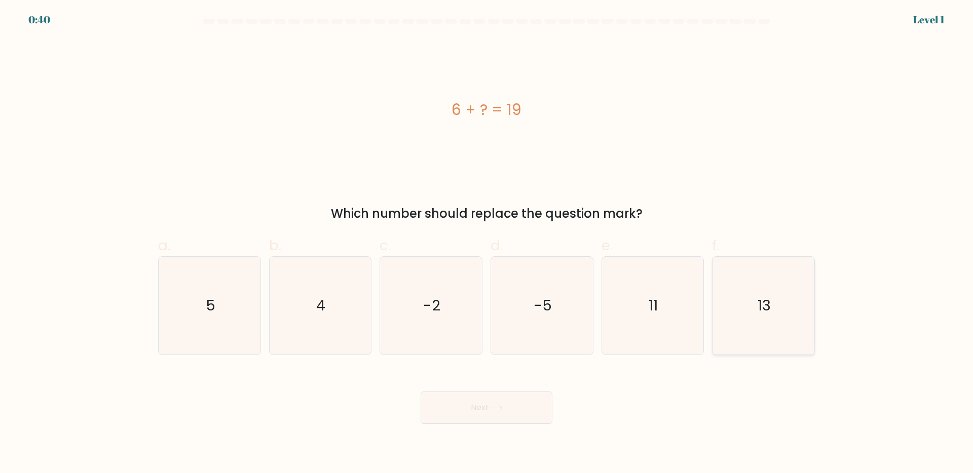
click at [768, 296] on text "13" at bounding box center [764, 305] width 13 height 20
click at [487, 243] on input "f. 13" at bounding box center [487, 240] width 1 height 7
radio input "true"
click at [481, 413] on button "Next" at bounding box center [487, 408] width 132 height 32
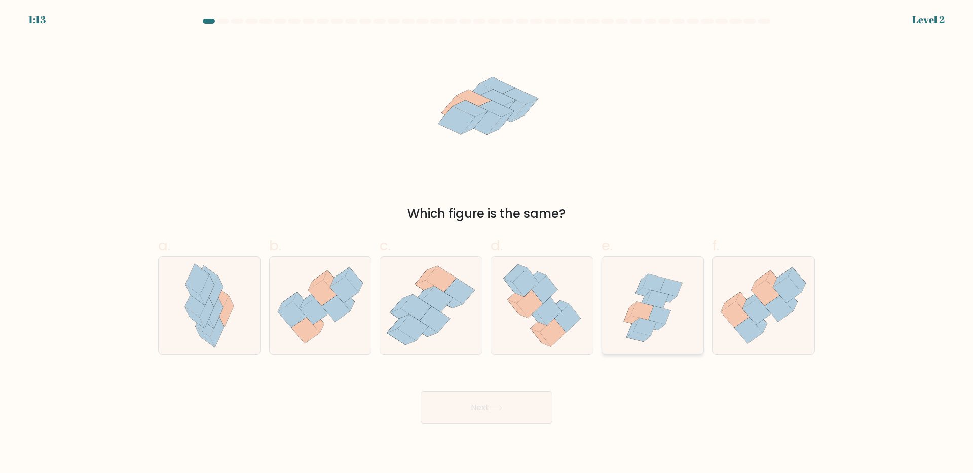
click at [646, 323] on icon at bounding box center [645, 327] width 22 height 18
click at [487, 243] on input "e." at bounding box center [487, 240] width 1 height 7
radio input "true"
click at [468, 407] on button "Next" at bounding box center [487, 408] width 132 height 32
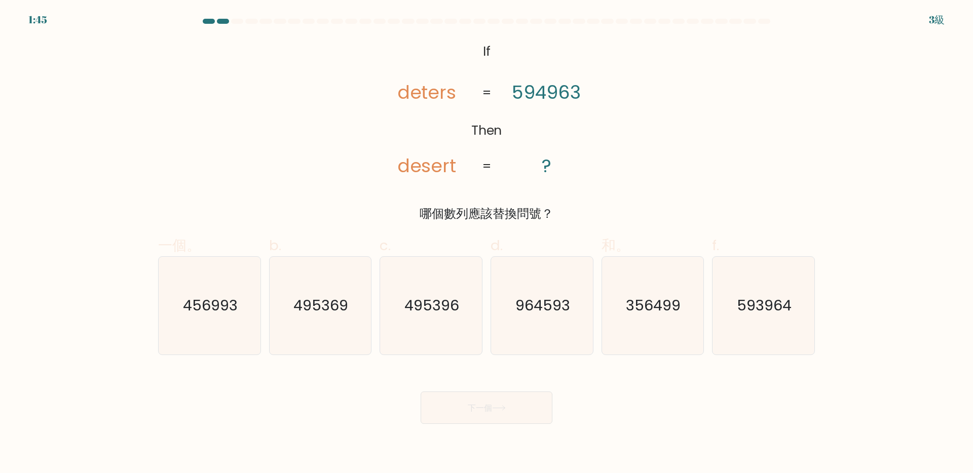
click at [453, 118] on icon "@import url('https://fonts.googleapis.com/css?family=Abril+Fatface:400,100,100i…" at bounding box center [487, 110] width 231 height 142
drag, startPoint x: 453, startPoint y: 168, endPoint x: 373, endPoint y: 169, distance: 80.1
click at [373, 169] on icon "@import url('https://fonts.googleapis.com/css?family=Abril+Fatface:400,100,100i…" at bounding box center [487, 110] width 231 height 142
copy tspan "desert"
drag, startPoint x: 454, startPoint y: 91, endPoint x: 392, endPoint y: 91, distance: 61.3
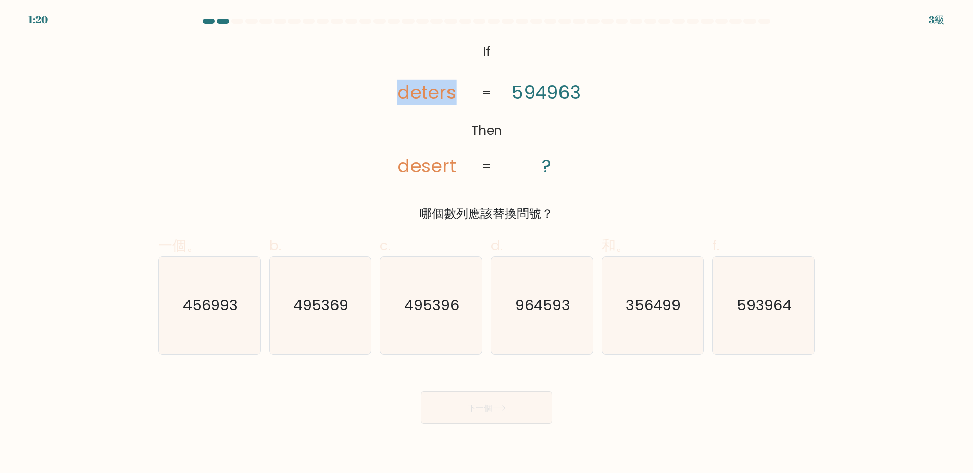
click at [392, 91] on icon "@import url('https://fonts.googleapis.com/css?family=Abril+Fatface:400,100,100i…" at bounding box center [487, 110] width 231 height 142
copy tspan "deters"
click at [518, 153] on icon "@import url('https://fonts.googleapis.com/css?family=Abril+Fatface:400,100,100i…" at bounding box center [487, 110] width 231 height 142
click at [472, 177] on icon "@import url('https://fonts.googleapis.com/css?family=Abril+Fatface:400,100,100i…" at bounding box center [487, 110] width 231 height 142
drag, startPoint x: 457, startPoint y: 168, endPoint x: 373, endPoint y: 164, distance: 84.3
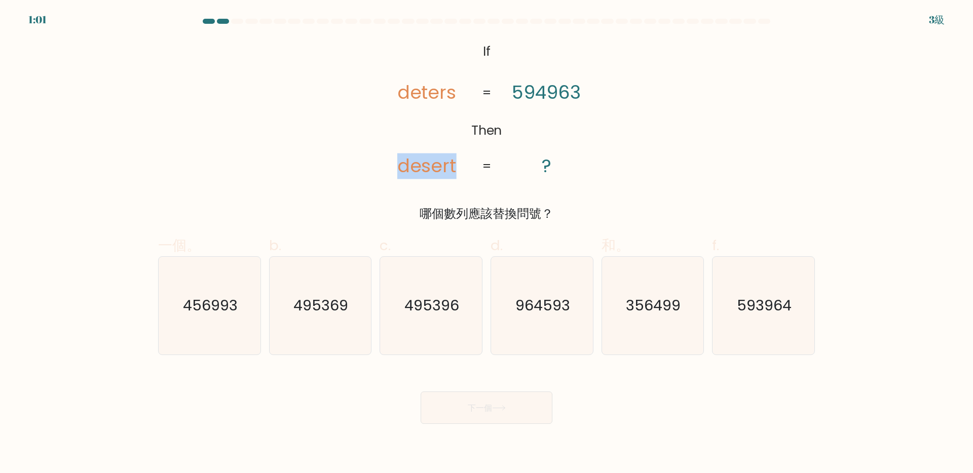
click at [373, 164] on icon "@import url('https://fonts.googleapis.com/css?family=Abril+Fatface:400,100,100i…" at bounding box center [487, 110] width 231 height 142
copy tspan "desert"
drag, startPoint x: 457, startPoint y: 93, endPoint x: 391, endPoint y: 96, distance: 65.5
click at [391, 96] on icon "@import url('https://fonts.googleapis.com/css?family=Abril+Fatface:400,100,100i…" at bounding box center [487, 110] width 231 height 142
copy tspan "deters"
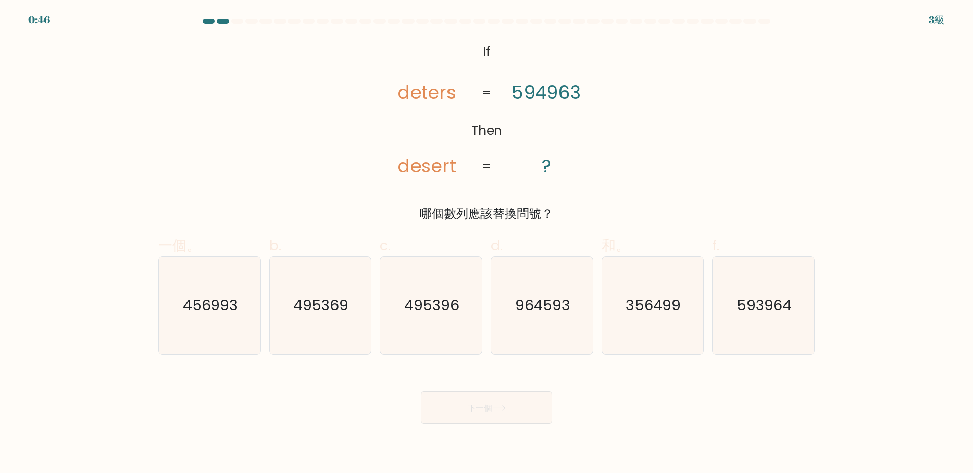
click at [558, 121] on icon "@import url('https://fonts.googleapis.com/css?family=Abril+Fatface:400,100,100i…" at bounding box center [487, 110] width 231 height 142
click at [664, 309] on text "356499" at bounding box center [653, 305] width 55 height 20
click at [487, 243] on input "和。 356499" at bounding box center [487, 240] width 1 height 7
radio input "true"
click at [501, 407] on icon at bounding box center [499, 408] width 14 height 6
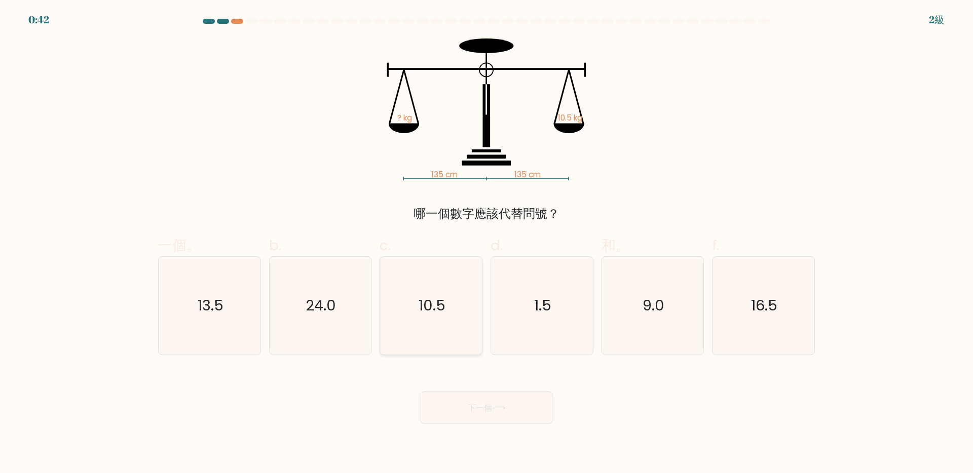
click at [452, 318] on icon "10.5" at bounding box center [431, 306] width 98 height 98
click at [487, 243] on input "c. 10.5" at bounding box center [487, 240] width 1 height 7
radio input "true"
click at [470, 409] on font "下一個" at bounding box center [480, 408] width 24 height 12
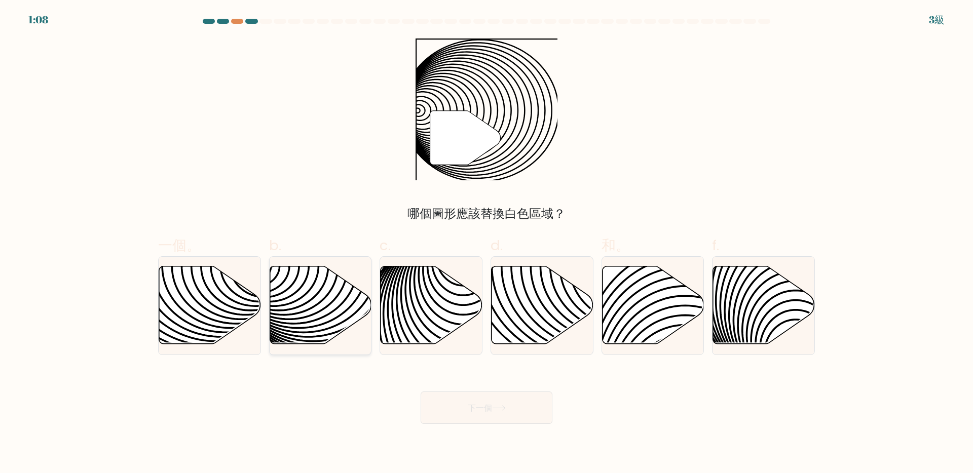
click at [320, 309] on icon at bounding box center [321, 305] width 102 height 78
click at [487, 243] on input "b." at bounding box center [487, 240] width 1 height 7
radio input "true"
click at [490, 410] on font "下一個" at bounding box center [480, 408] width 24 height 12
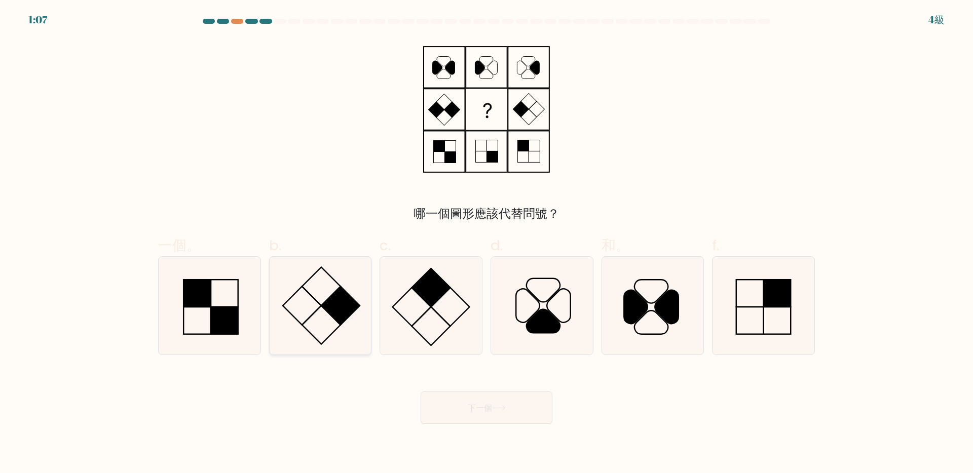
click at [327, 314] on icon at bounding box center [320, 306] width 98 height 98
click at [487, 243] on input "b." at bounding box center [487, 240] width 1 height 7
radio input "true"
click at [469, 409] on font "下一個" at bounding box center [480, 408] width 24 height 12
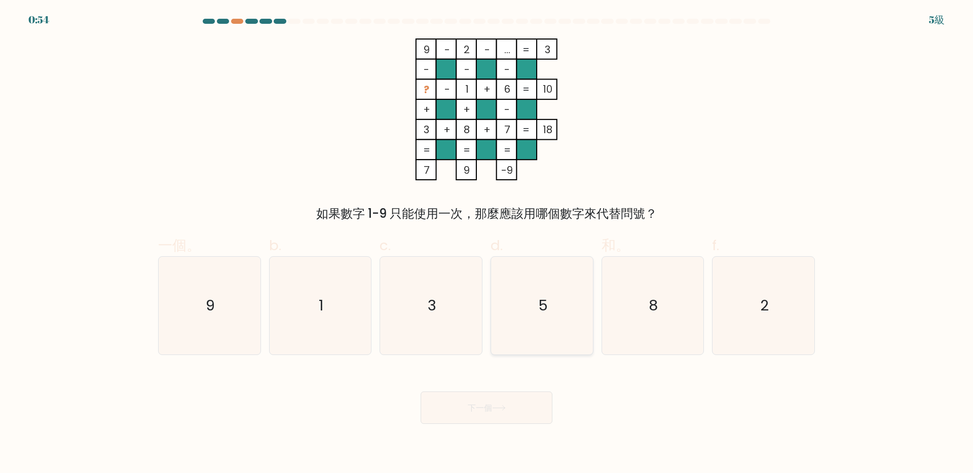
click at [555, 305] on icon "5" at bounding box center [542, 306] width 98 height 98
click at [487, 243] on input "d. 5" at bounding box center [487, 240] width 1 height 7
radio input "true"
click at [494, 430] on body "0:53 5級" at bounding box center [486, 236] width 973 height 473
click at [492, 413] on font "下一個" at bounding box center [480, 408] width 24 height 12
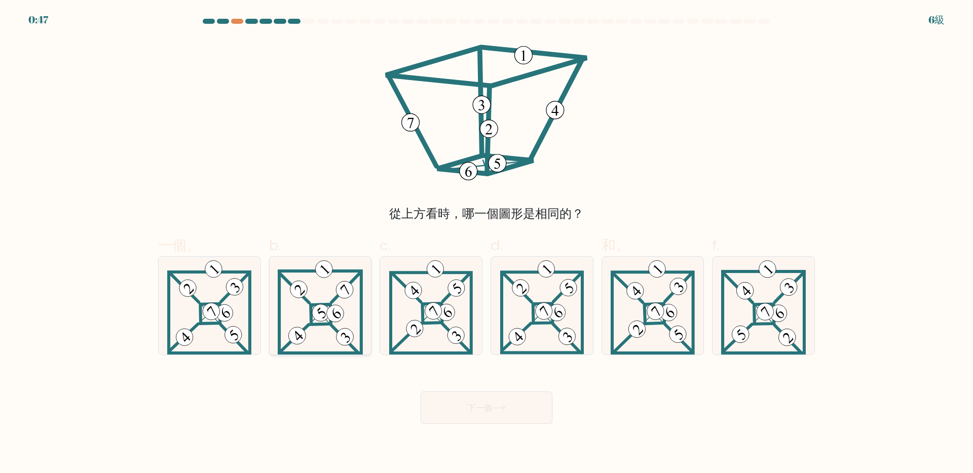
click at [327, 311] on 898 at bounding box center [335, 314] width 24 height 24
click at [487, 243] on input "b." at bounding box center [487, 240] width 1 height 7
radio input "true"
click at [492, 403] on font "下一個" at bounding box center [480, 408] width 24 height 12
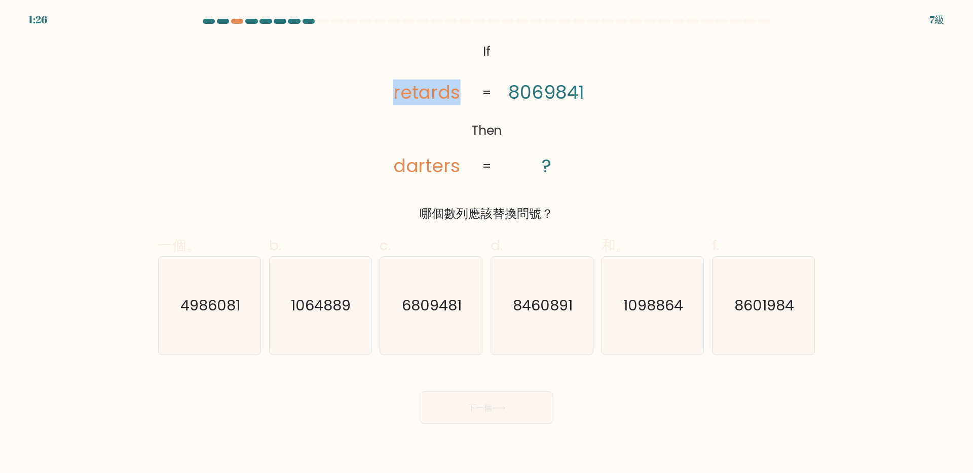
drag, startPoint x: 462, startPoint y: 93, endPoint x: 392, endPoint y: 95, distance: 69.5
click at [392, 95] on icon "@import url('https://fonts.googleapis.com/css?family=Abril+Fatface:400,100,100i…" at bounding box center [487, 110] width 231 height 142
copy tspan "retards"
drag, startPoint x: 467, startPoint y: 167, endPoint x: 395, endPoint y: 167, distance: 72.0
click at [395, 167] on icon "@import url('https://fonts.googleapis.com/css?family=Abril+Fatface:400,100,100i…" at bounding box center [487, 110] width 231 height 142
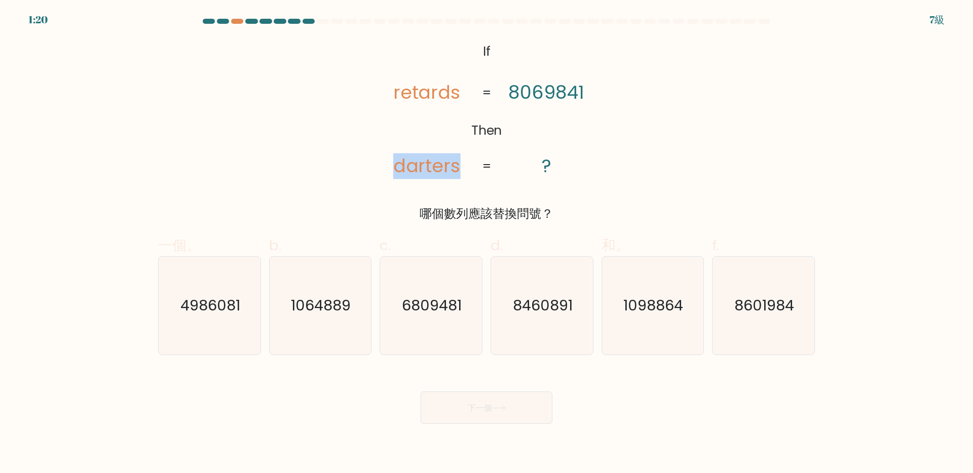
copy tspan "darters"
drag, startPoint x: 460, startPoint y: 92, endPoint x: 391, endPoint y: 93, distance: 68.9
click at [391, 93] on icon "@import url('https://fonts.googleapis.com/css?family=Abril+Fatface:400,100,100i…" at bounding box center [487, 110] width 231 height 142
copy tspan "retards"
drag, startPoint x: 461, startPoint y: 171, endPoint x: 387, endPoint y: 173, distance: 74.5
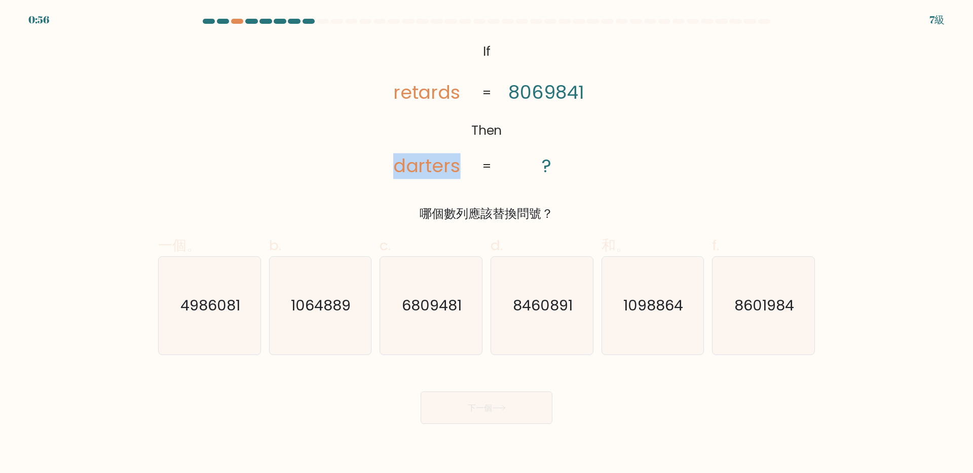
click at [387, 173] on icon "@import url('https://fonts.googleapis.com/css?family=Abril+Fatface:400,100,100i…" at bounding box center [487, 110] width 231 height 142
copy tspan "darters"
drag, startPoint x: 461, startPoint y: 96, endPoint x: 384, endPoint y: 90, distance: 76.8
click at [384, 90] on icon "@import url('https://fonts.googleapis.com/css?family=Abril+Fatface:400,100,100i…" at bounding box center [487, 110] width 231 height 142
copy tspan "retards"
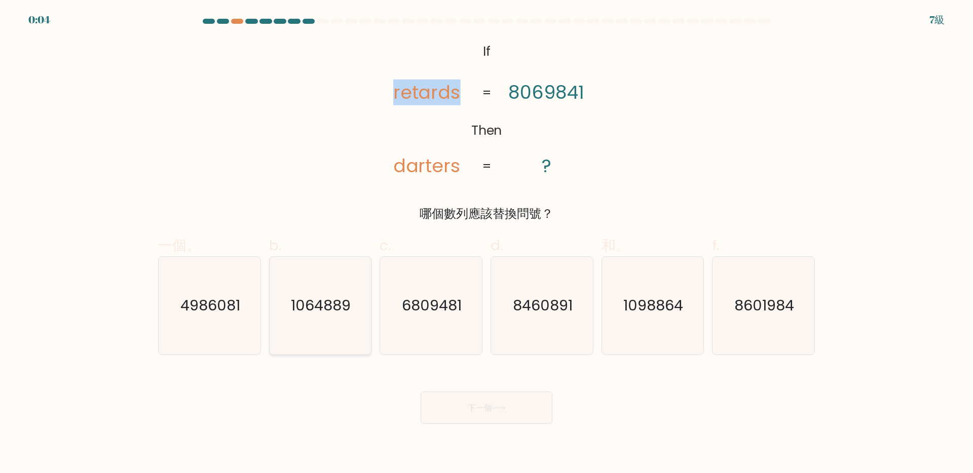
click at [320, 320] on icon "1064889" at bounding box center [320, 306] width 98 height 98
click at [487, 243] on input "b. 1064889" at bounding box center [487, 240] width 1 height 7
radio input "true"
click at [503, 406] on icon at bounding box center [499, 408] width 14 height 6
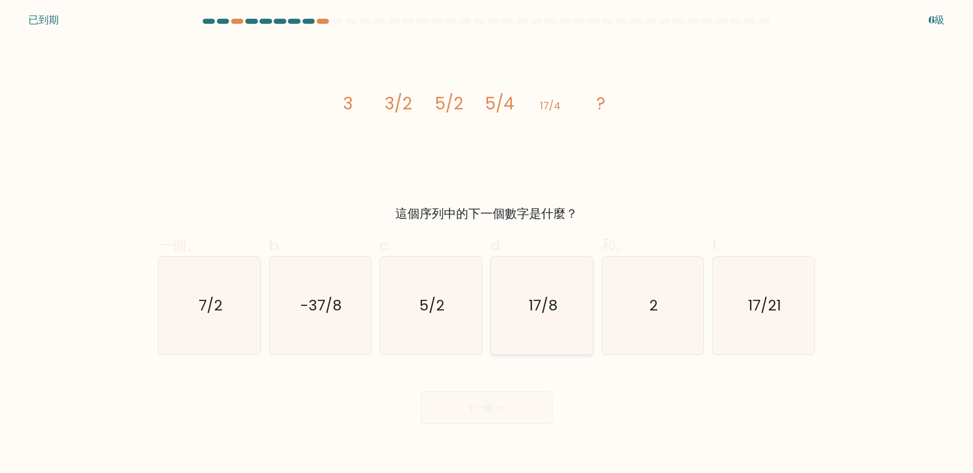
click at [526, 308] on icon "17/8" at bounding box center [542, 306] width 98 height 98
click at [487, 243] on input "d. 17/8" at bounding box center [487, 240] width 1 height 7
radio input "true"
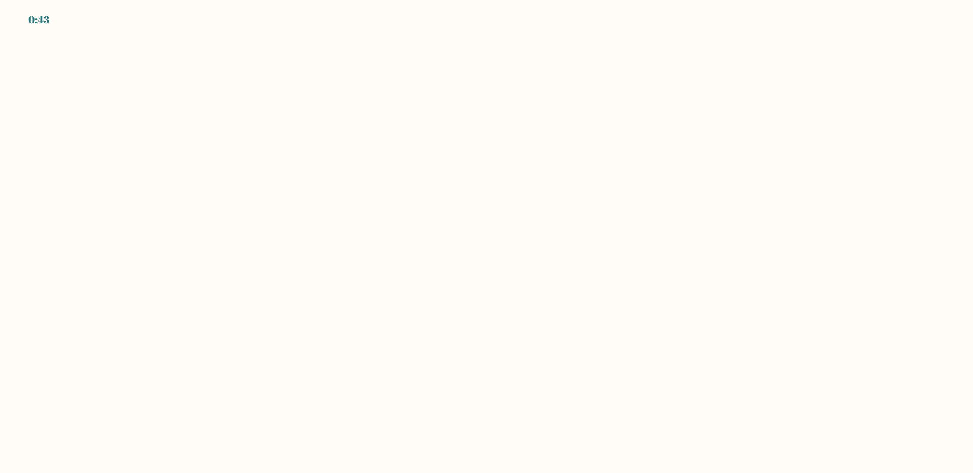
click at [479, 409] on body "0:43" at bounding box center [486, 236] width 973 height 473
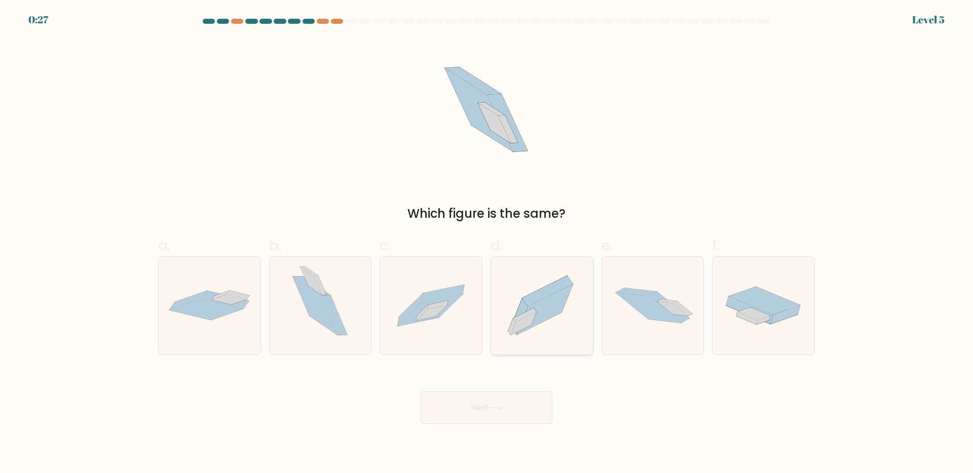
click at [533, 320] on icon at bounding box center [523, 323] width 25 height 23
click at [487, 243] on input "d." at bounding box center [487, 240] width 1 height 7
radio input "true"
click at [505, 403] on button "Next" at bounding box center [487, 408] width 132 height 32
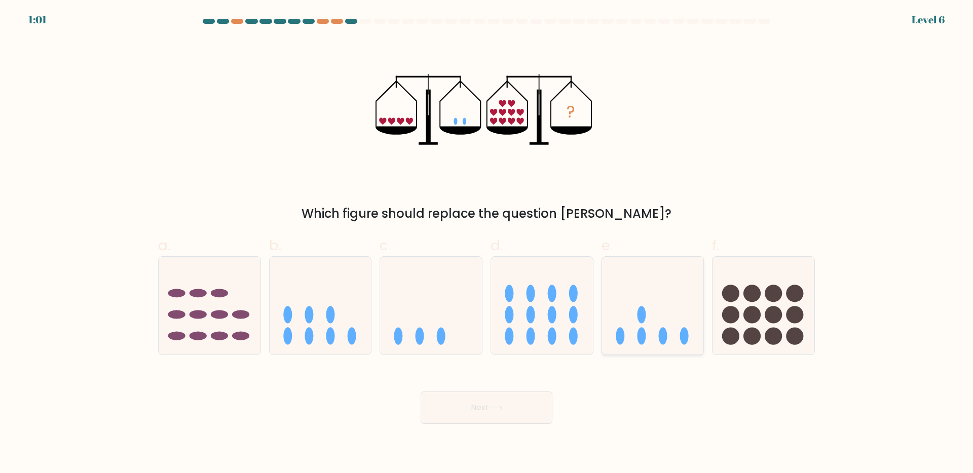
click at [631, 321] on icon at bounding box center [653, 306] width 102 height 84
click at [487, 243] on input "e." at bounding box center [487, 240] width 1 height 7
radio input "true"
click at [497, 410] on icon at bounding box center [496, 408] width 14 height 6
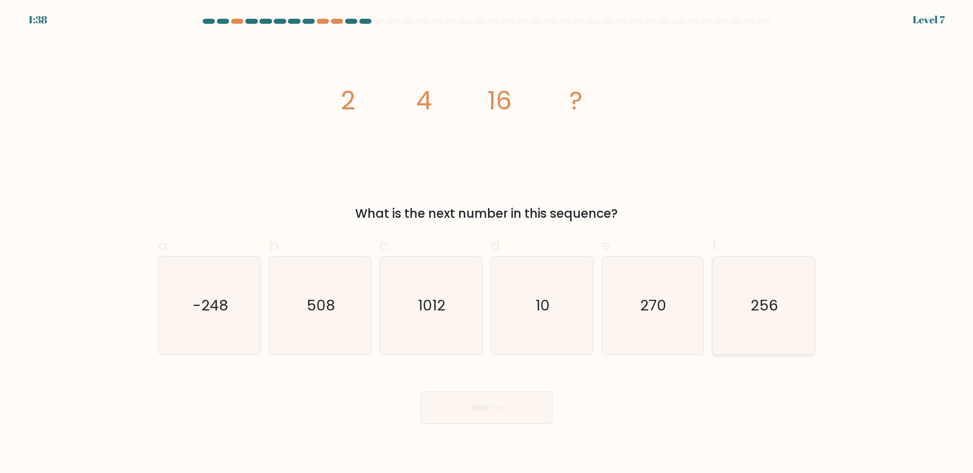
click at [783, 323] on icon "256" at bounding box center [764, 306] width 98 height 98
click at [487, 243] on input "f. 256" at bounding box center [487, 240] width 1 height 7
radio input "true"
click at [493, 413] on button "Next" at bounding box center [487, 408] width 132 height 32
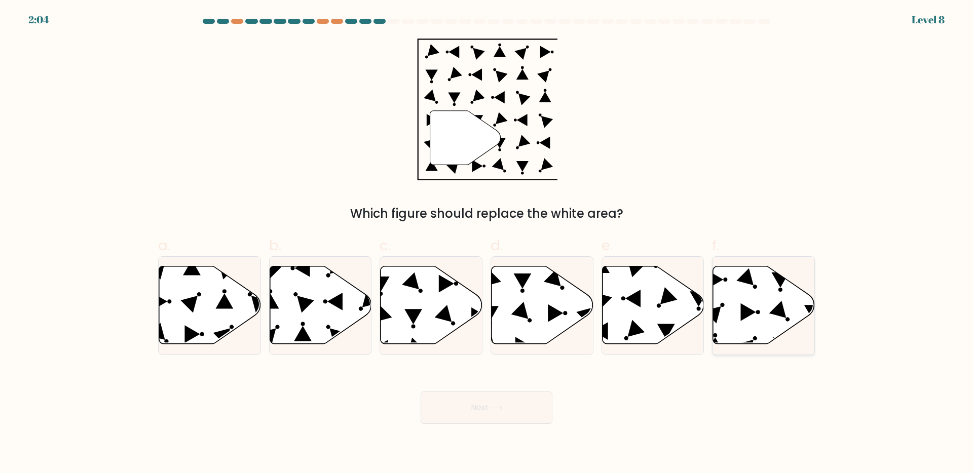
click at [754, 311] on icon at bounding box center [764, 305] width 102 height 78
click at [487, 243] on input "f." at bounding box center [487, 240] width 1 height 7
radio input "true"
click at [491, 409] on button "Next" at bounding box center [487, 408] width 132 height 32
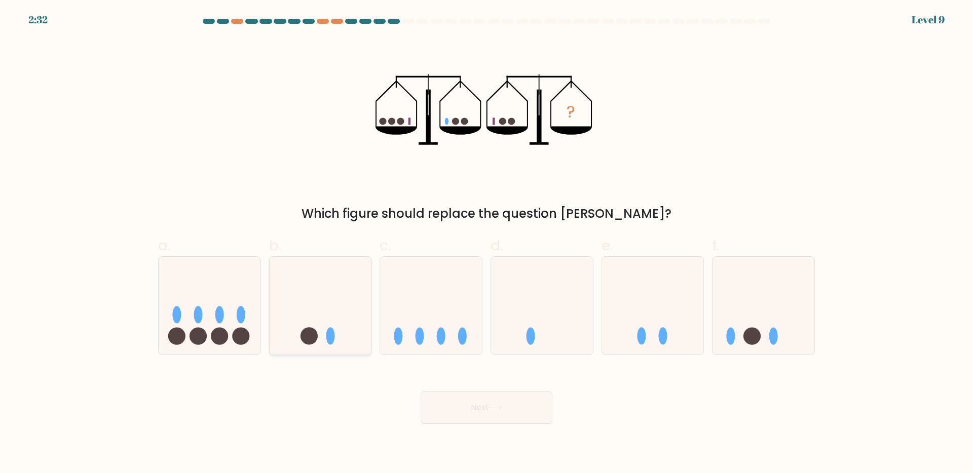
click at [336, 305] on icon at bounding box center [321, 306] width 102 height 84
click at [487, 243] on input "b." at bounding box center [487, 240] width 1 height 7
radio input "true"
click at [494, 416] on button "Next" at bounding box center [487, 408] width 132 height 32
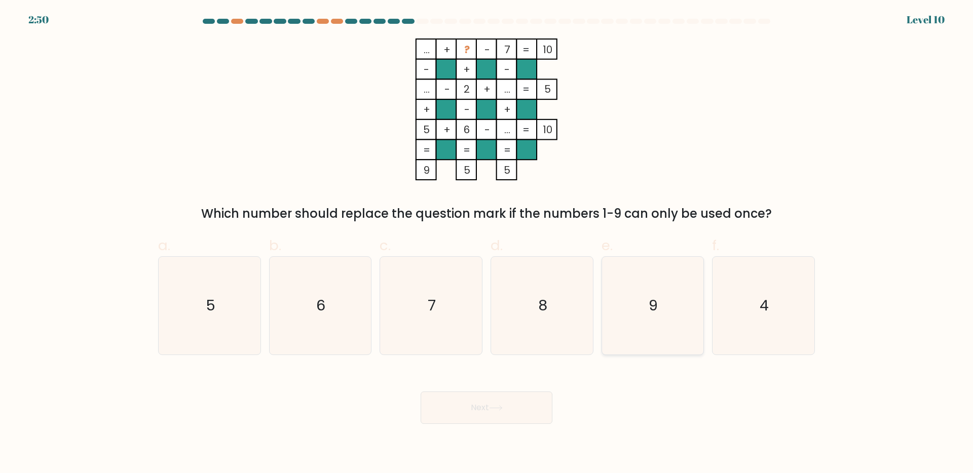
click at [647, 300] on icon "9" at bounding box center [653, 306] width 98 height 98
click at [487, 243] on input "e. 9" at bounding box center [487, 240] width 1 height 7
radio input "true"
click at [481, 416] on button "Next" at bounding box center [487, 408] width 132 height 32
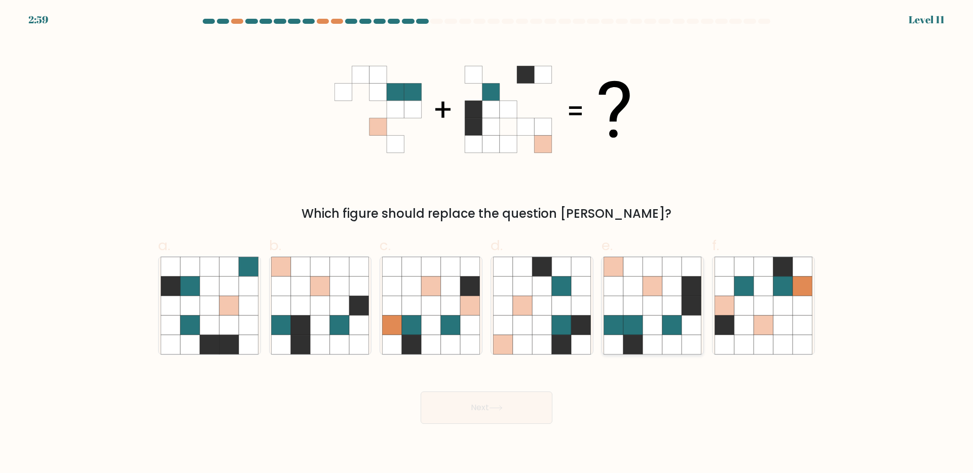
click at [673, 308] on icon at bounding box center [671, 305] width 19 height 19
click at [487, 243] on input "e." at bounding box center [487, 240] width 1 height 7
radio input "true"
click at [504, 412] on button "Next" at bounding box center [487, 408] width 132 height 32
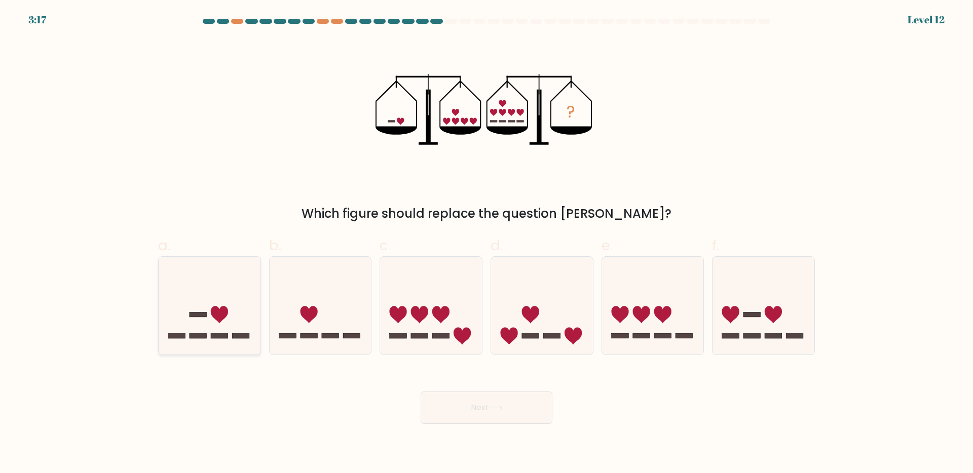
click at [209, 324] on icon at bounding box center [210, 306] width 102 height 84
click at [487, 243] on input "a." at bounding box center [487, 240] width 1 height 7
radio input "true"
click at [495, 407] on icon at bounding box center [496, 408] width 14 height 6
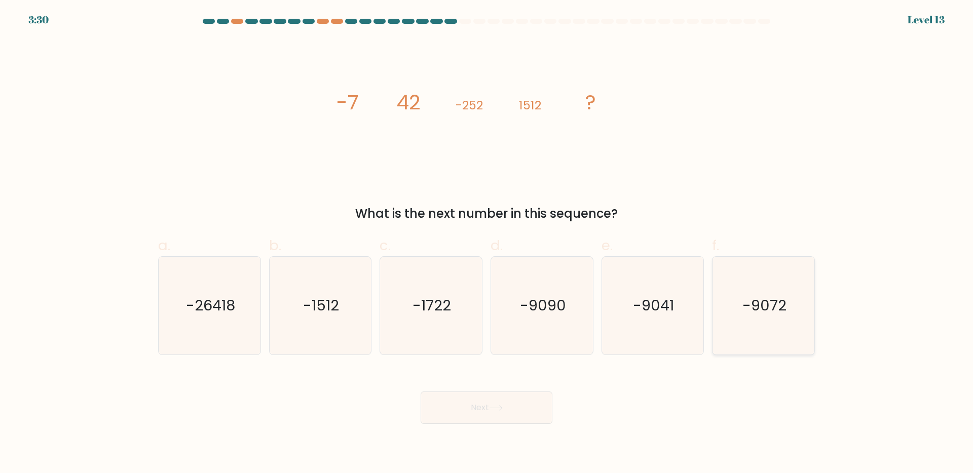
click at [768, 321] on icon "-9072" at bounding box center [764, 306] width 98 height 98
click at [487, 243] on input "f. -9072" at bounding box center [487, 240] width 1 height 7
radio input "true"
click at [468, 410] on button "Next" at bounding box center [487, 408] width 132 height 32
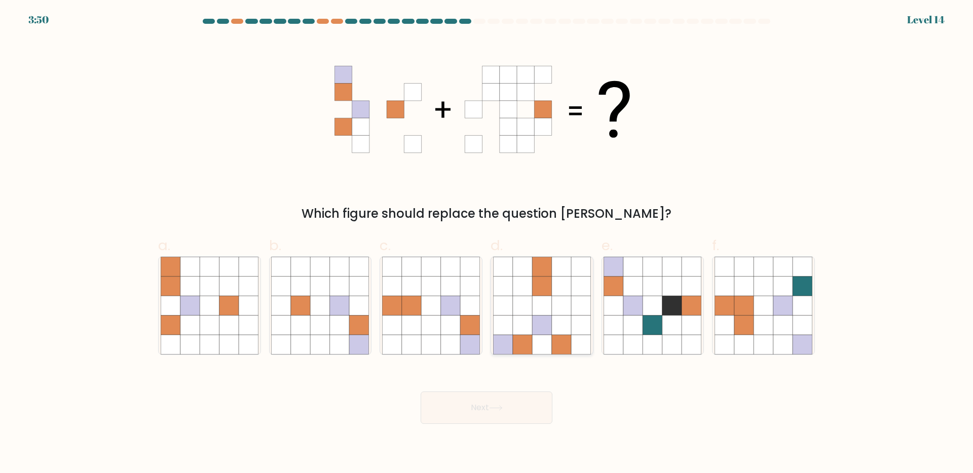
click at [550, 335] on icon at bounding box center [541, 344] width 19 height 19
click at [487, 243] on input "d." at bounding box center [487, 240] width 1 height 7
radio input "true"
click at [485, 413] on button "Next" at bounding box center [487, 408] width 132 height 32
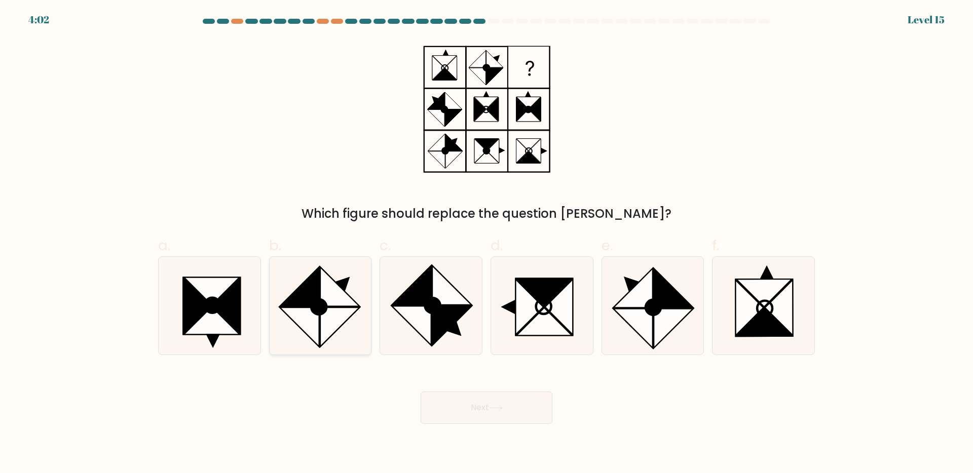
click at [339, 318] on icon at bounding box center [339, 327] width 39 height 39
click at [487, 243] on input "b." at bounding box center [487, 240] width 1 height 7
radio input "true"
click at [472, 412] on button "Next" at bounding box center [487, 408] width 132 height 32
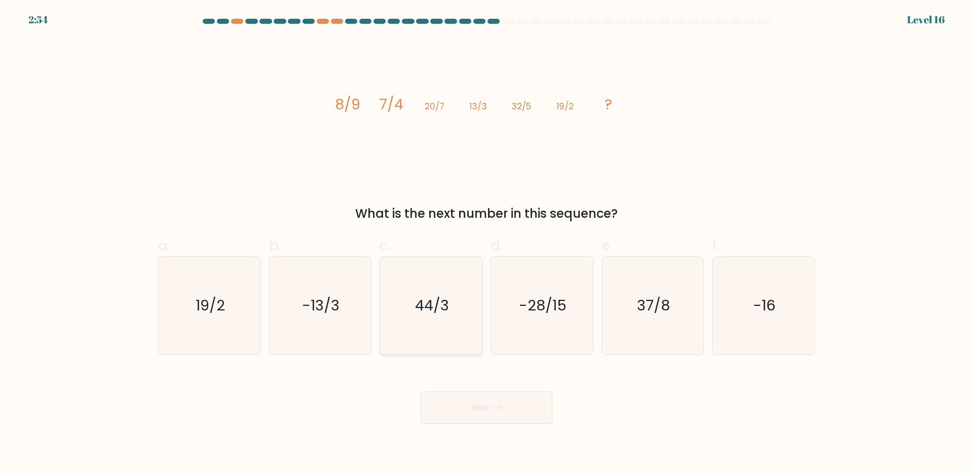
click at [444, 331] on icon "44/3" at bounding box center [431, 306] width 98 height 98
click at [487, 243] on input "c. 44/3" at bounding box center [487, 240] width 1 height 7
radio input "true"
click at [472, 408] on button "Next" at bounding box center [487, 408] width 132 height 32
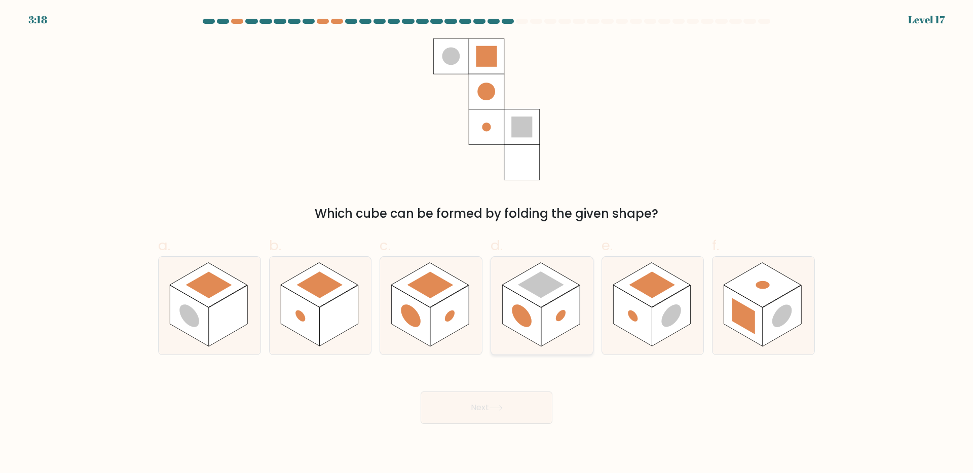
click at [572, 326] on rect at bounding box center [560, 315] width 39 height 61
click at [487, 243] on input "d." at bounding box center [487, 240] width 1 height 7
radio input "true"
click at [506, 411] on button "Next" at bounding box center [487, 408] width 132 height 32
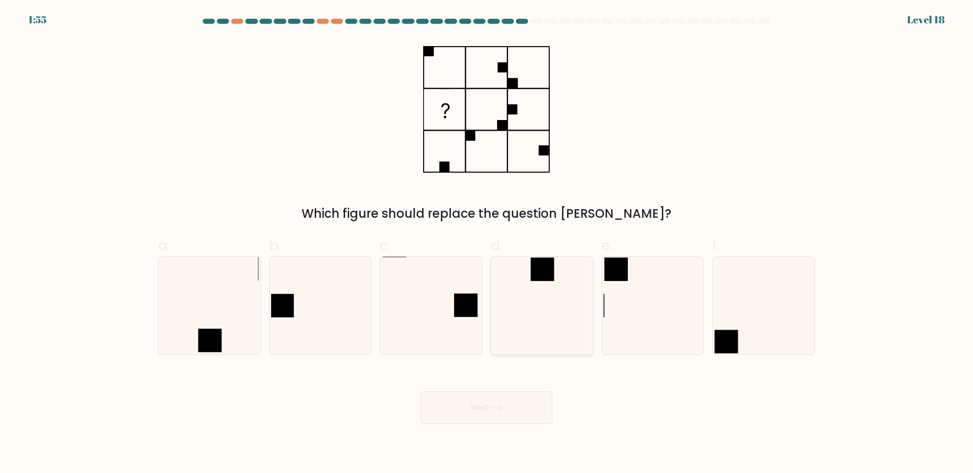
click at [550, 317] on icon at bounding box center [542, 306] width 98 height 98
click at [487, 243] on input "d." at bounding box center [487, 240] width 1 height 7
radio input "true"
click at [491, 412] on button "Next" at bounding box center [487, 408] width 132 height 32
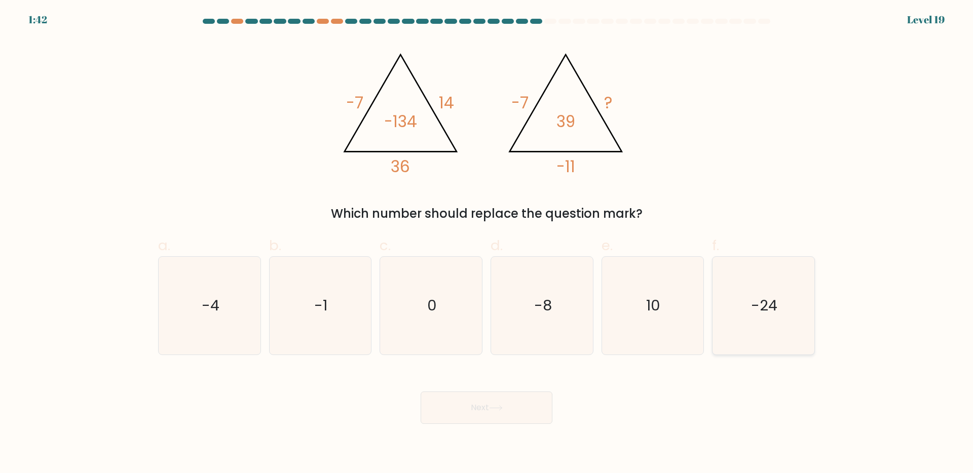
click at [807, 310] on icon "-24" at bounding box center [764, 306] width 98 height 98
click at [487, 243] on input "f. -24" at bounding box center [487, 240] width 1 height 7
radio input "true"
click at [235, 316] on icon "-4" at bounding box center [210, 306] width 98 height 98
click at [487, 243] on input "a. -4" at bounding box center [487, 240] width 1 height 7
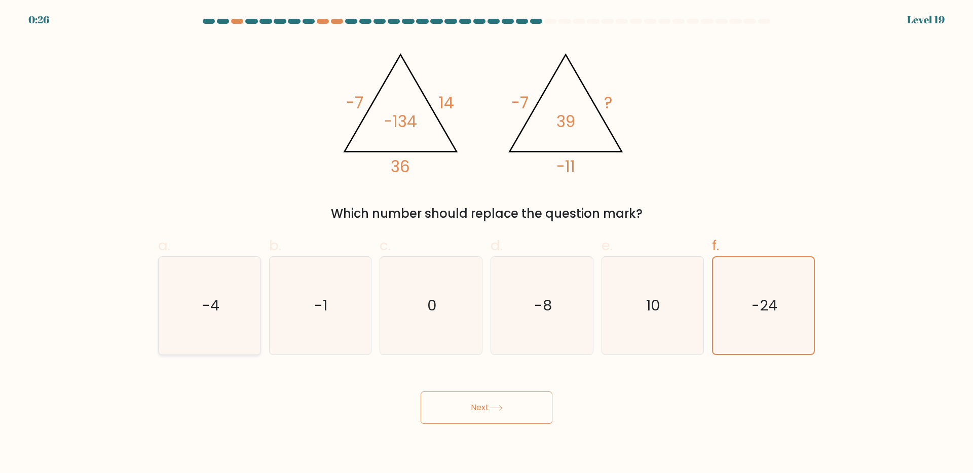
radio input "true"
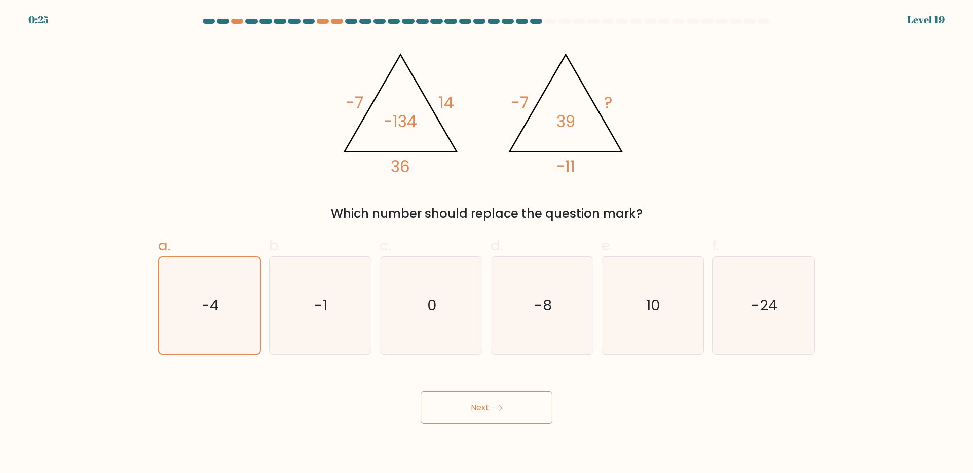
click at [514, 404] on button "Next" at bounding box center [487, 408] width 132 height 32
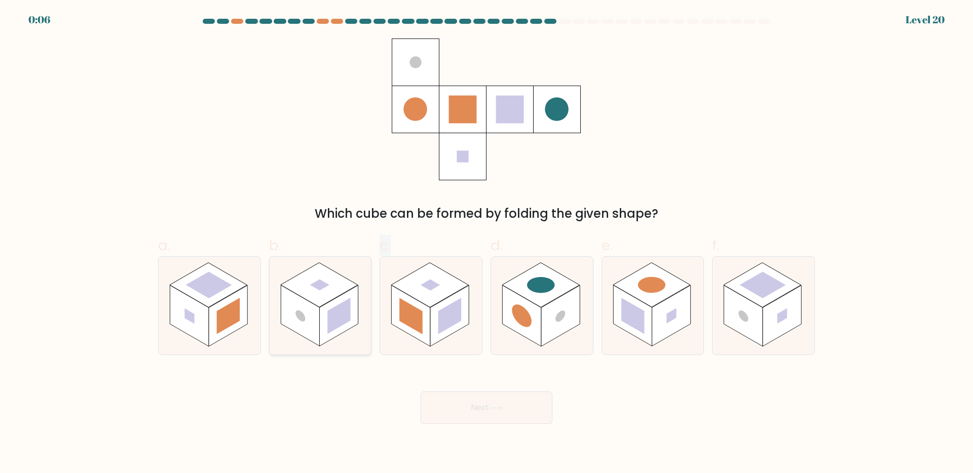
drag, startPoint x: 418, startPoint y: 257, endPoint x: 353, endPoint y: 279, distance: 68.8
click at [353, 278] on div "a. b. c." at bounding box center [486, 291] width 665 height 128
click at [342, 302] on rect at bounding box center [338, 315] width 39 height 61
click at [487, 243] on input "b." at bounding box center [487, 240] width 1 height 7
radio input "true"
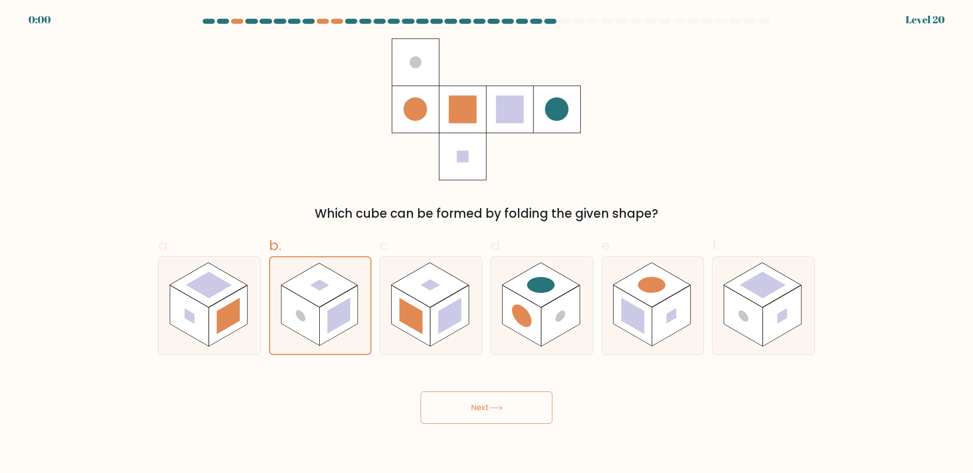
click at [489, 412] on button "Next" at bounding box center [487, 408] width 132 height 32
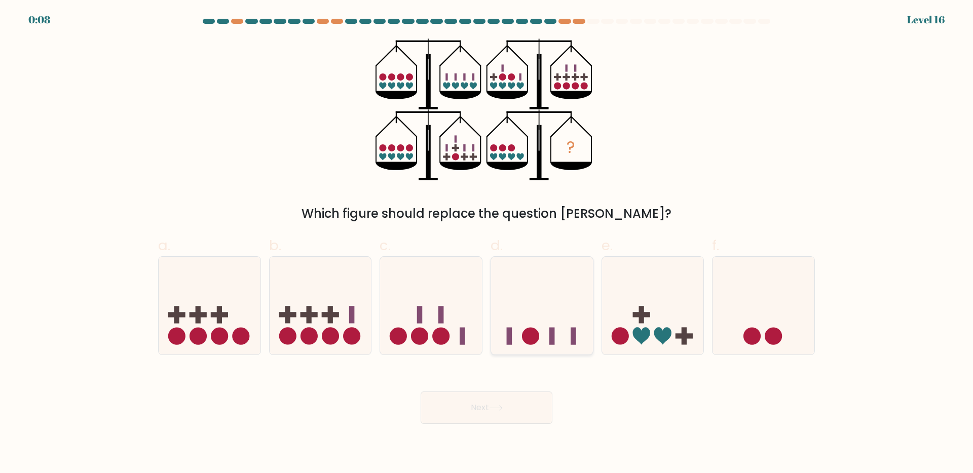
click at [510, 306] on icon at bounding box center [542, 306] width 102 height 84
click at [487, 243] on input "d." at bounding box center [487, 240] width 1 height 7
radio input "true"
click at [493, 406] on icon at bounding box center [496, 408] width 14 height 6
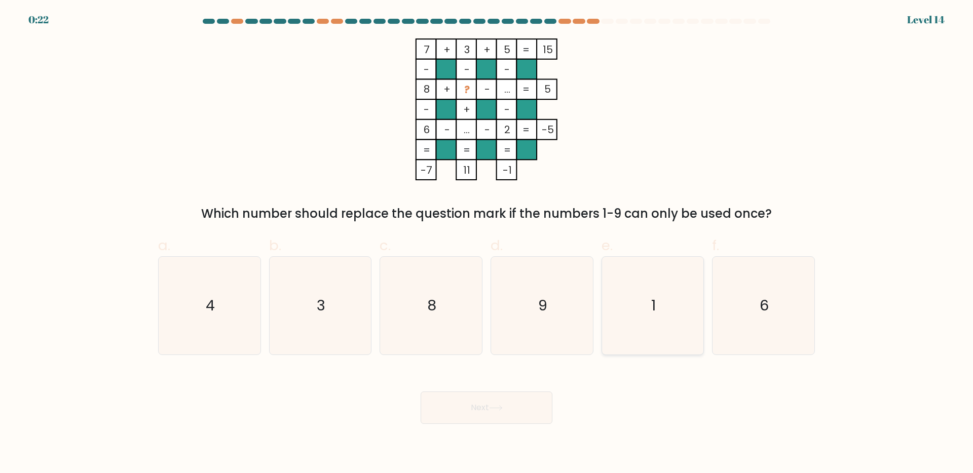
click at [679, 287] on icon "1" at bounding box center [653, 306] width 98 height 98
click at [487, 243] on input "e. 1" at bounding box center [487, 240] width 1 height 7
radio input "true"
click at [486, 416] on button "Next" at bounding box center [487, 408] width 132 height 32
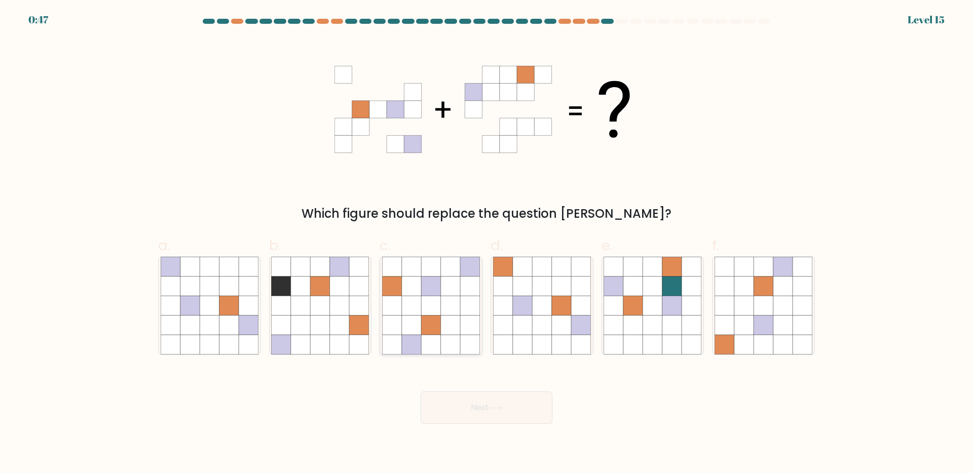
click at [421, 314] on icon at bounding box center [411, 305] width 19 height 19
click at [487, 243] on input "c." at bounding box center [487, 240] width 1 height 7
radio input "true"
click at [468, 420] on button "Next" at bounding box center [487, 408] width 132 height 32
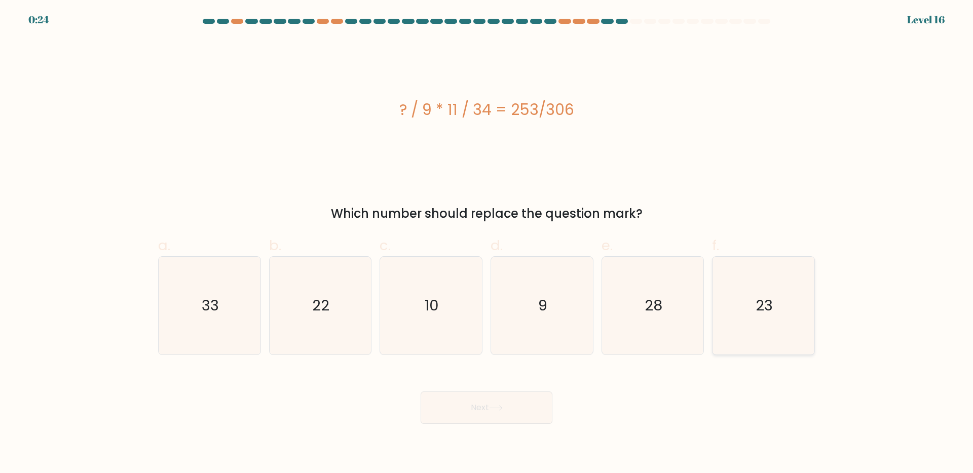
click at [778, 295] on icon "23" at bounding box center [764, 306] width 98 height 98
click at [487, 243] on input "f. 23" at bounding box center [487, 240] width 1 height 7
radio input "true"
click at [495, 409] on icon at bounding box center [496, 408] width 14 height 6
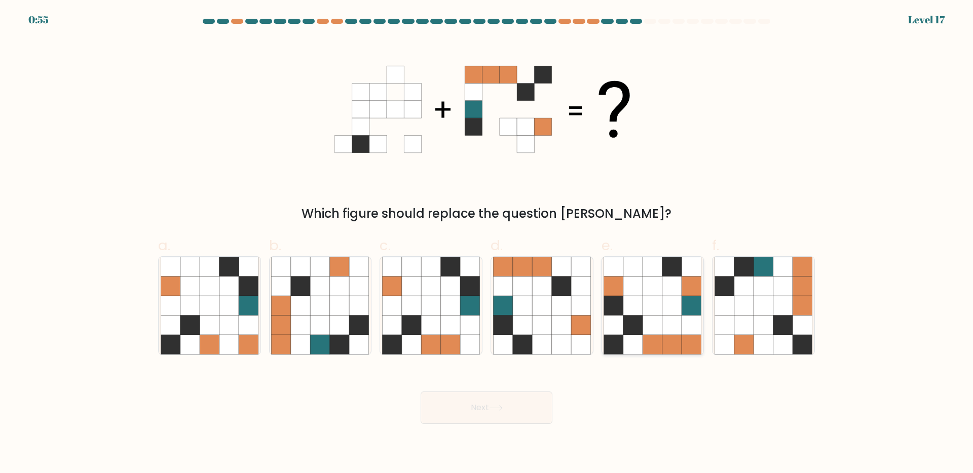
click at [620, 288] on icon at bounding box center [613, 285] width 19 height 19
click at [487, 243] on input "e." at bounding box center [487, 240] width 1 height 7
radio input "true"
click at [512, 411] on button "Next" at bounding box center [487, 408] width 132 height 32
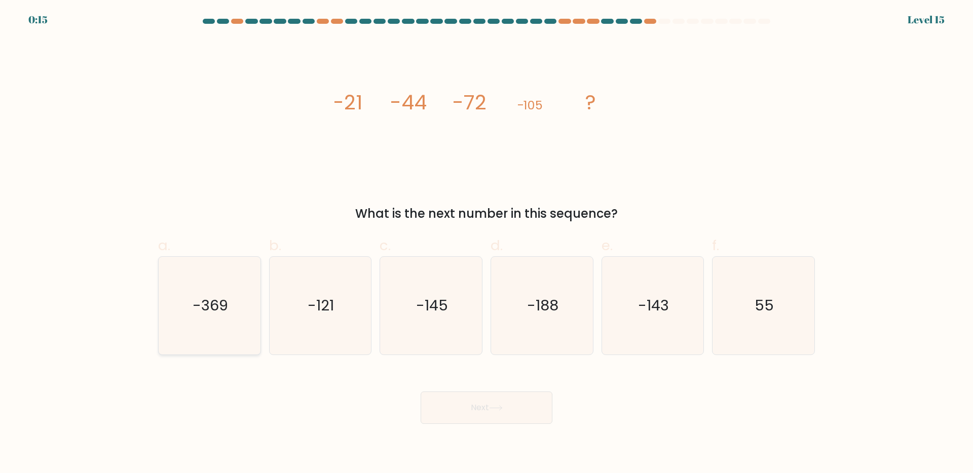
click at [243, 338] on icon "-369" at bounding box center [210, 306] width 98 height 98
click at [487, 243] on input "a. -369" at bounding box center [487, 240] width 1 height 7
radio input "true"
click at [465, 417] on button "Next" at bounding box center [487, 408] width 132 height 32
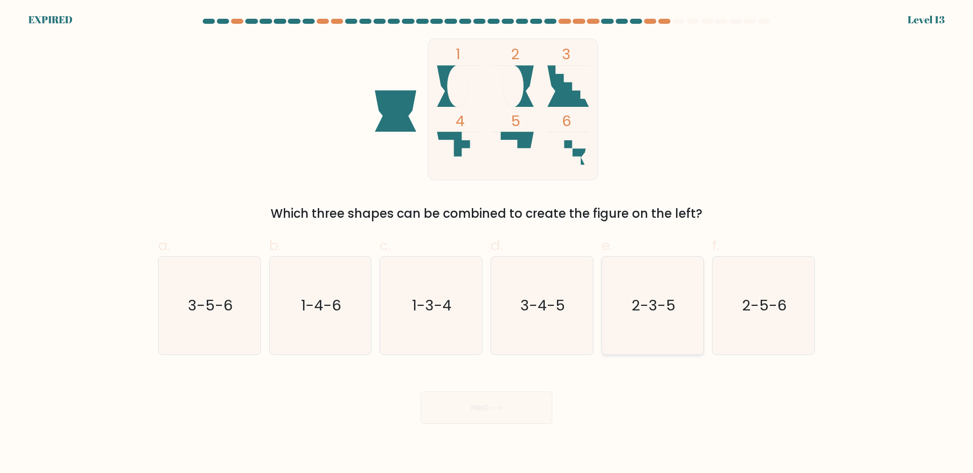
click at [628, 306] on icon "2-3-5" at bounding box center [653, 306] width 98 height 98
click at [487, 243] on input "e. 2-3-5" at bounding box center [487, 240] width 1 height 7
radio input "true"
click at [527, 398] on div "Next" at bounding box center [486, 395] width 669 height 57
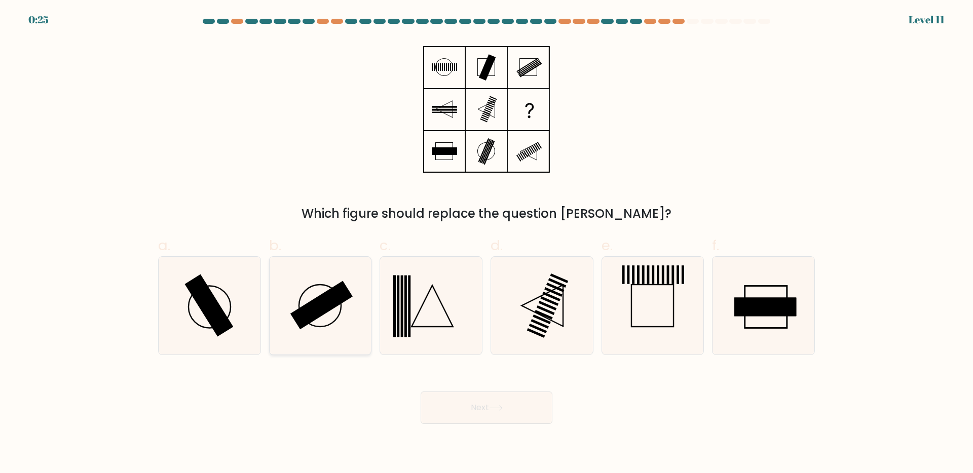
click at [323, 311] on rect at bounding box center [321, 305] width 62 height 49
click at [487, 243] on input "b." at bounding box center [487, 240] width 1 height 7
radio input "true"
click at [476, 416] on button "Next" at bounding box center [487, 408] width 132 height 32
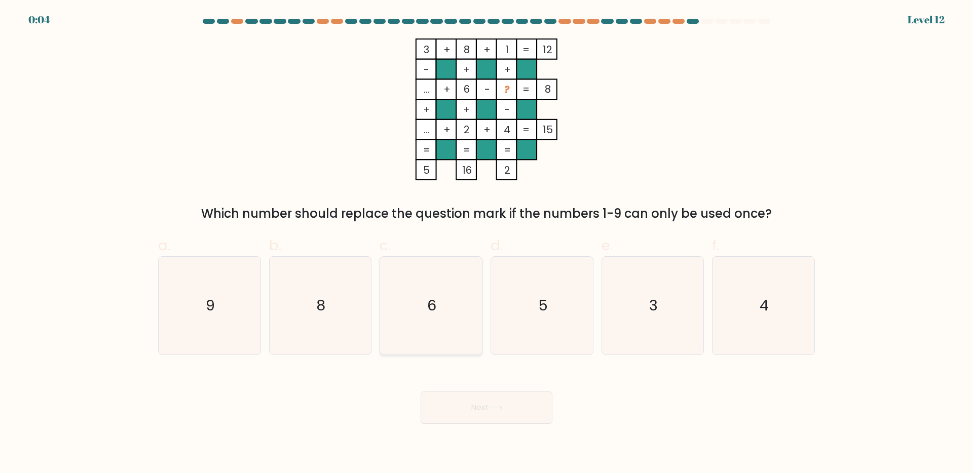
click at [432, 331] on icon "6" at bounding box center [431, 306] width 98 height 98
click at [487, 243] on input "c. 6" at bounding box center [487, 240] width 1 height 7
radio input "true"
click at [351, 322] on icon "8" at bounding box center [320, 306] width 98 height 98
click at [487, 243] on input "b. 8" at bounding box center [487, 240] width 1 height 7
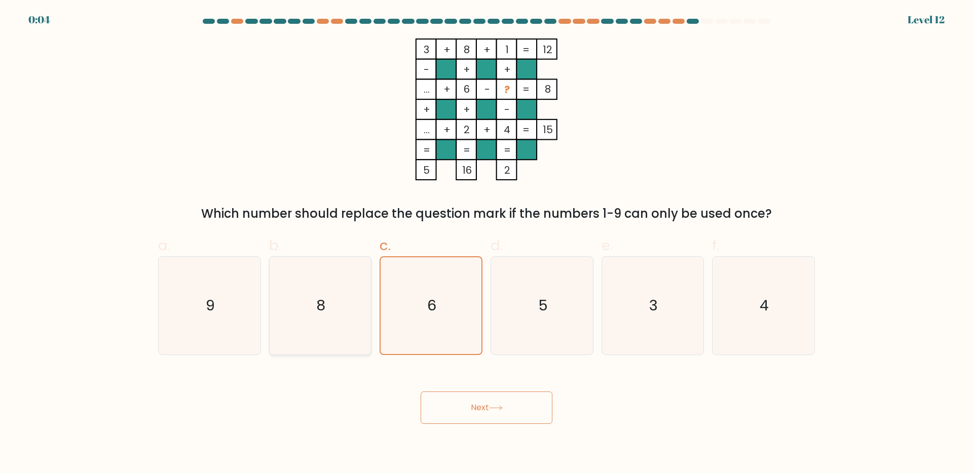
radio input "true"
click at [515, 410] on button "Next" at bounding box center [487, 408] width 132 height 32
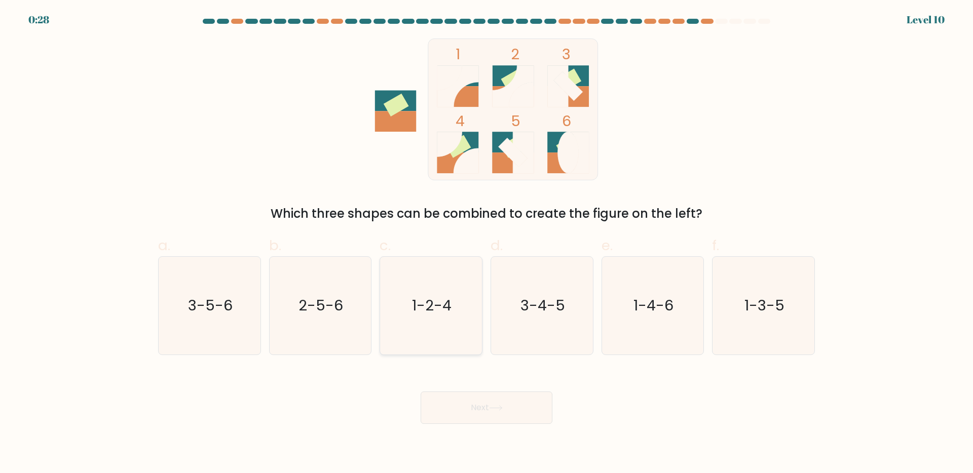
click at [437, 324] on icon "1-2-4" at bounding box center [431, 306] width 98 height 98
click at [487, 243] on input "c. 1-2-4" at bounding box center [487, 240] width 1 height 7
radio input "true"
click at [510, 427] on body "0:27 Level 10" at bounding box center [486, 236] width 973 height 473
click at [510, 403] on button "Next" at bounding box center [487, 408] width 132 height 32
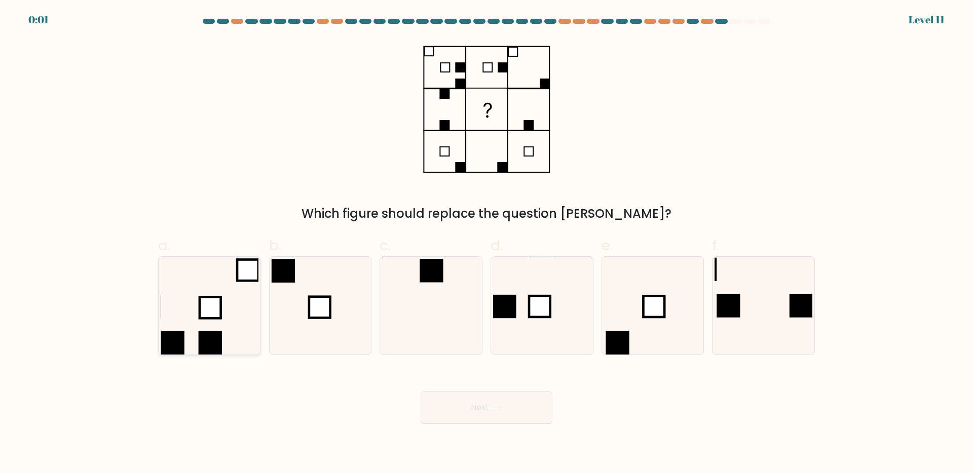
click at [218, 315] on rect at bounding box center [210, 307] width 21 height 21
click at [487, 243] on input "a." at bounding box center [487, 240] width 1 height 7
radio input "true"
click at [487, 401] on button "Next" at bounding box center [487, 408] width 132 height 32
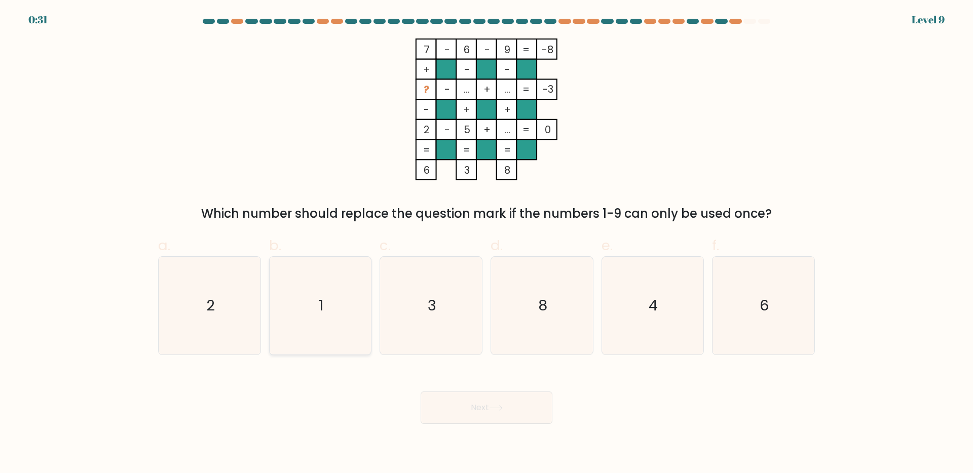
click at [339, 283] on icon "1" at bounding box center [320, 306] width 98 height 98
click at [487, 243] on input "b. 1" at bounding box center [487, 240] width 1 height 7
radio input "true"
click at [494, 415] on button "Next" at bounding box center [487, 408] width 132 height 32
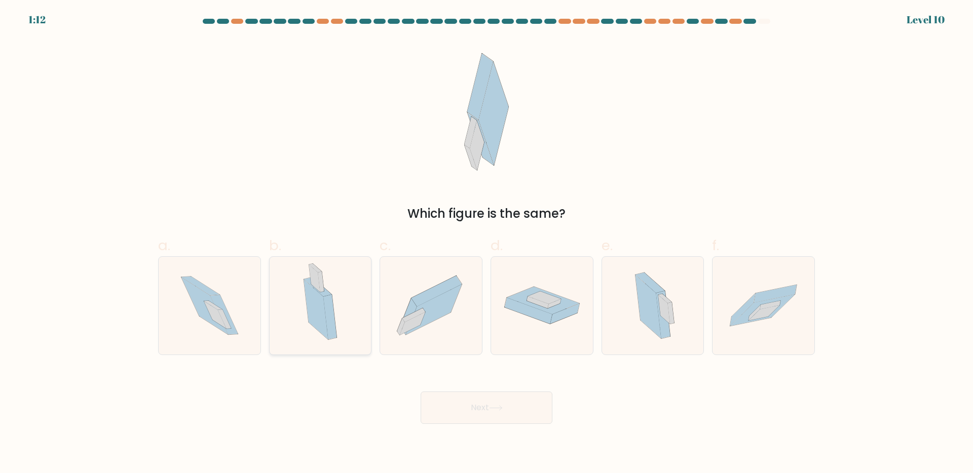
click at [334, 321] on icon at bounding box center [329, 316] width 13 height 45
click at [487, 243] on input "b." at bounding box center [487, 240] width 1 height 7
radio input "true"
click at [638, 334] on icon at bounding box center [652, 306] width 59 height 98
click at [487, 243] on input "e." at bounding box center [487, 240] width 1 height 7
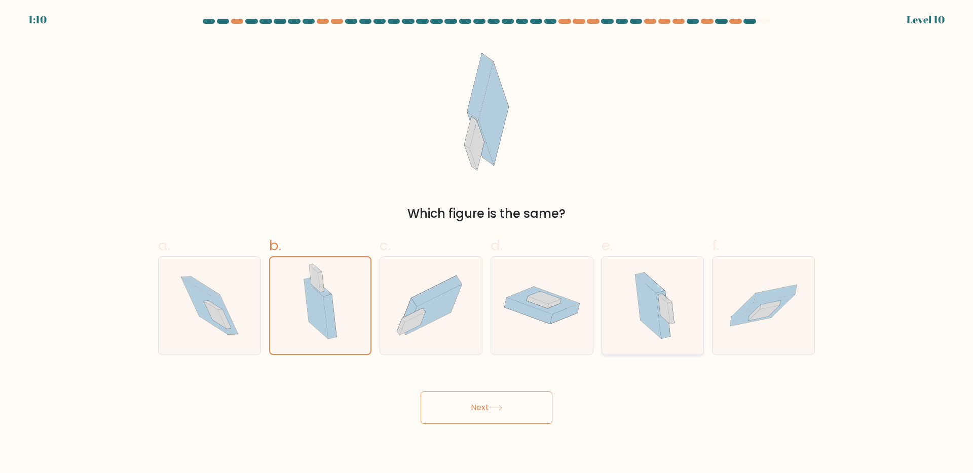
radio input "true"
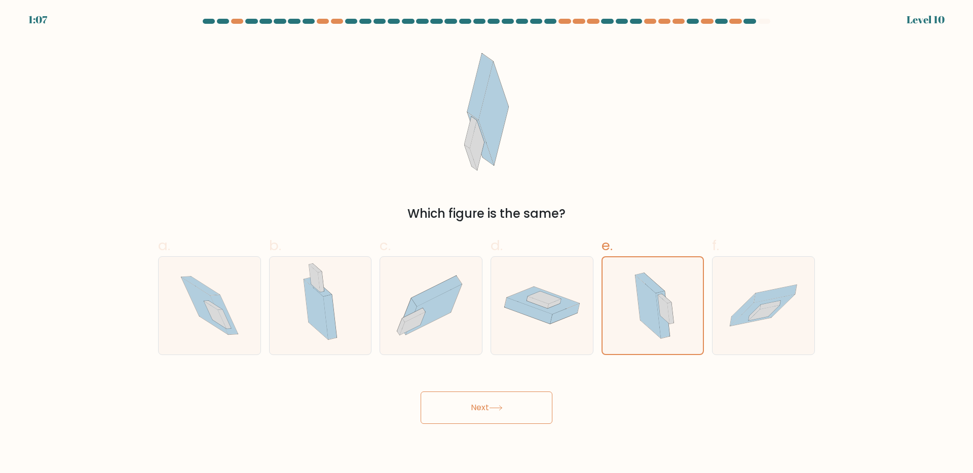
click at [488, 403] on button "Next" at bounding box center [487, 408] width 132 height 32
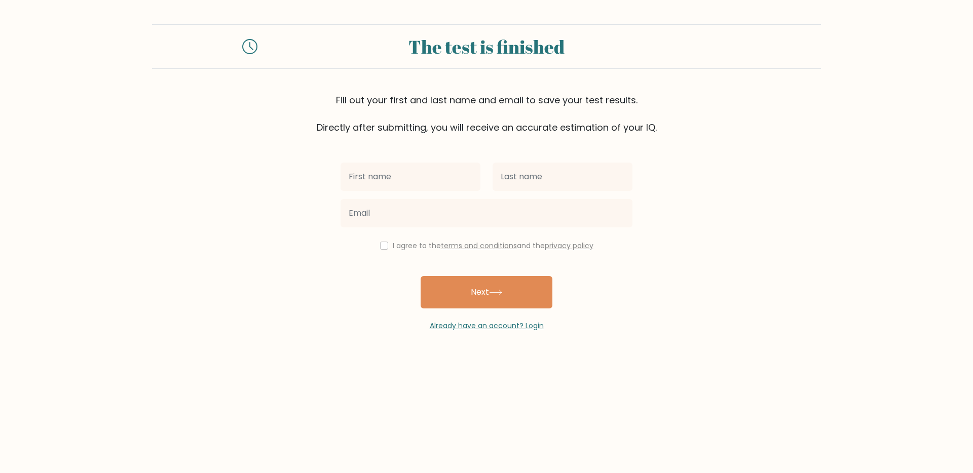
type input "Ａ"
type input "[PERSON_NAME]"
click at [508, 174] on input "text" at bounding box center [563, 177] width 140 height 28
type input "[PERSON_NAME]"
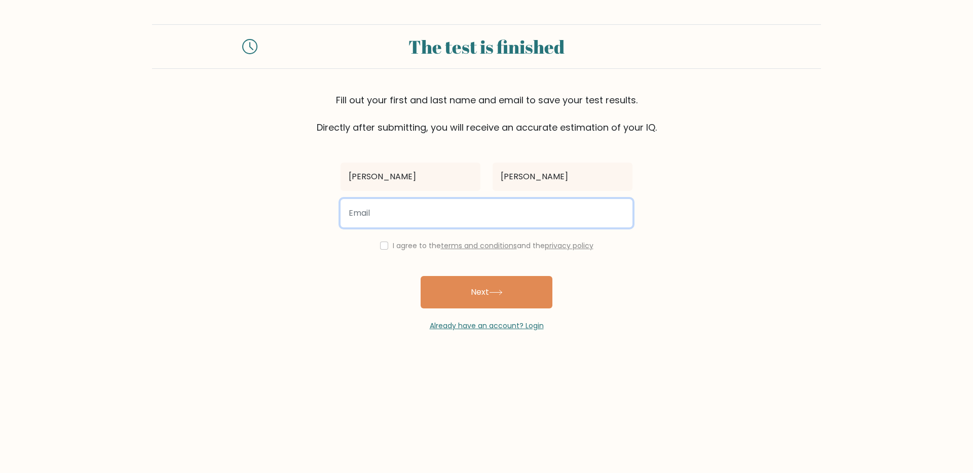
click at [494, 219] on input "email" at bounding box center [487, 213] width 292 height 28
type input "[EMAIL_ADDRESS][DOMAIN_NAME]"
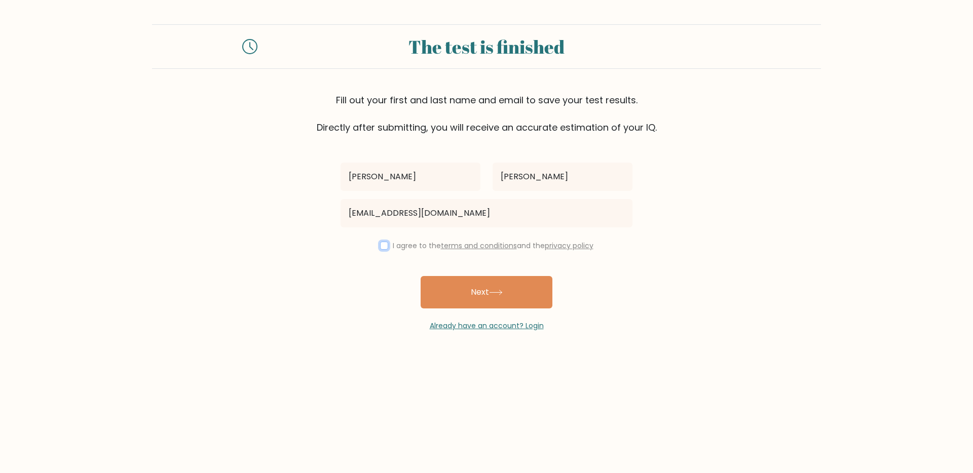
click at [380, 246] on input "checkbox" at bounding box center [384, 246] width 8 height 8
checkbox input "true"
click at [381, 276] on div "[PERSON_NAME] [EMAIL_ADDRESS][DOMAIN_NAME] I agree to the terms and conditions …" at bounding box center [487, 232] width 304 height 197
click at [492, 305] on button "Next" at bounding box center [487, 292] width 132 height 32
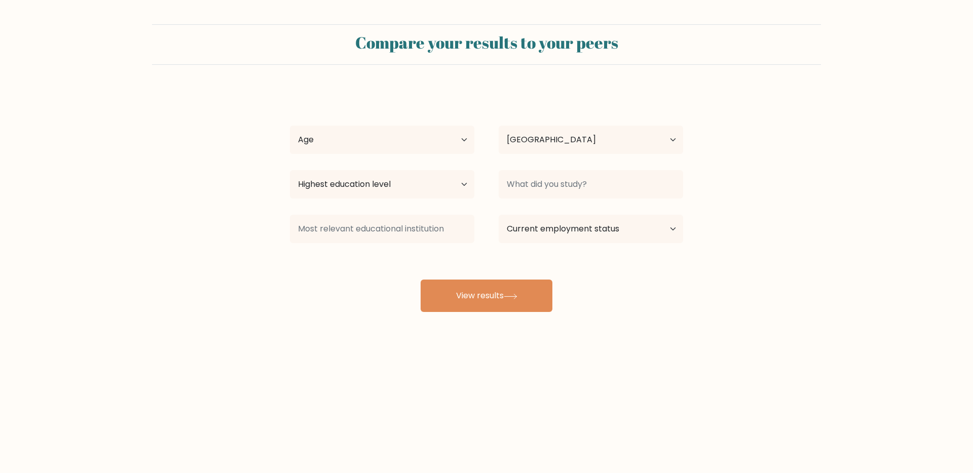
select select "TW"
click at [386, 137] on select "Age Under [DEMOGRAPHIC_DATA] [DEMOGRAPHIC_DATA] [DEMOGRAPHIC_DATA] [DEMOGRAPHIC…" at bounding box center [382, 140] width 184 height 28
select select "25_34"
click at [434, 192] on select "Highest education level No schooling Primary Lower Secondary Upper Secondary Oc…" at bounding box center [382, 184] width 184 height 28
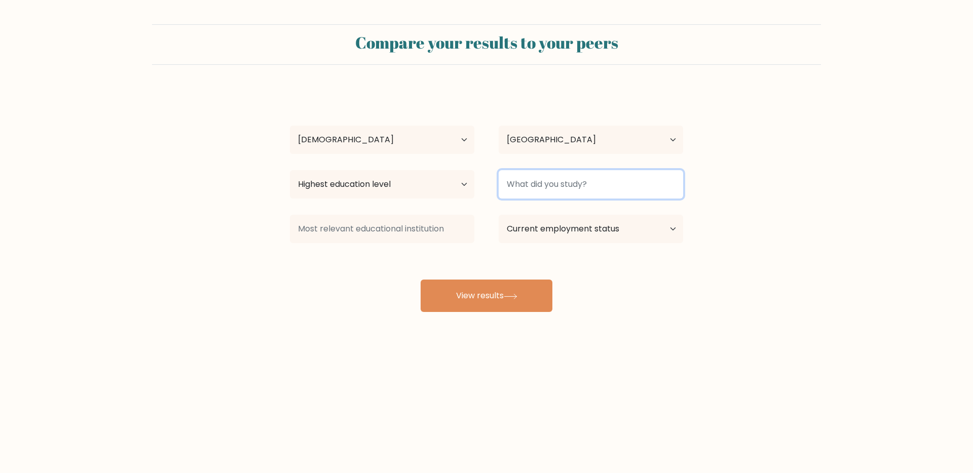
click at [545, 181] on input at bounding box center [591, 184] width 184 height 28
paste input "CSIE"
type input "CSIE"
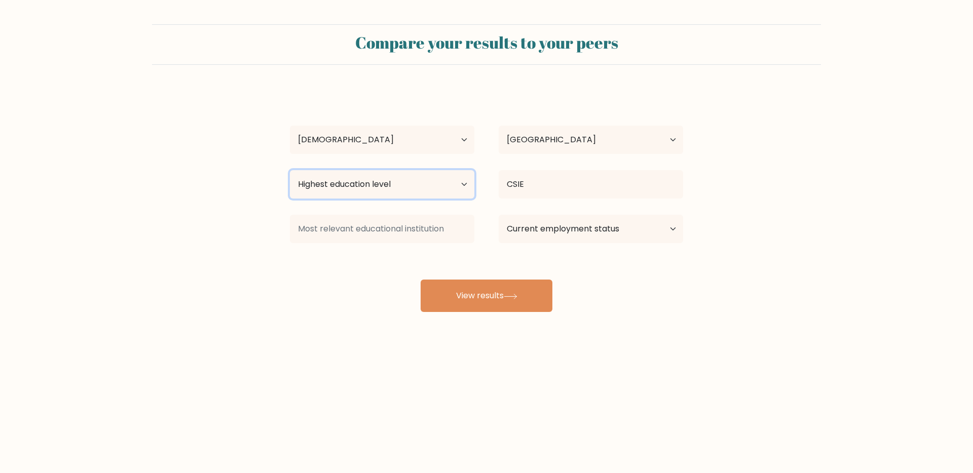
click at [470, 196] on select "Highest education level No schooling Primary Lower Secondary Upper Secondary Oc…" at bounding box center [382, 184] width 184 height 28
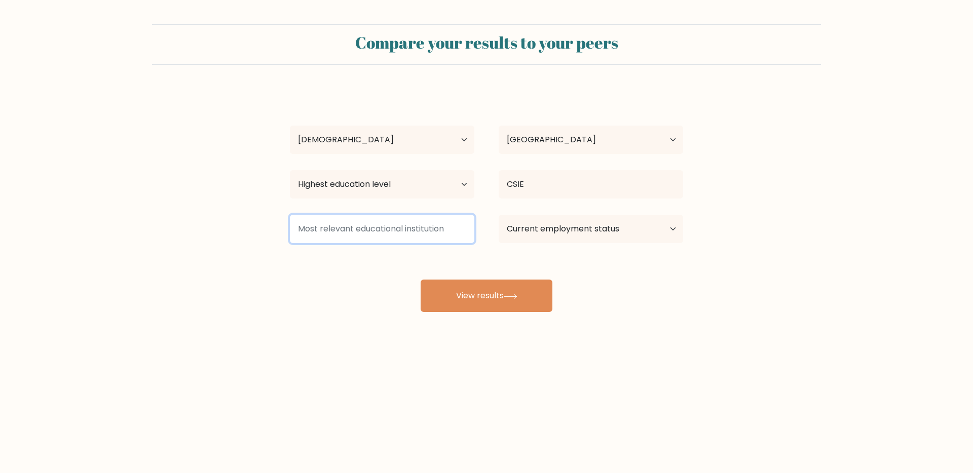
click at [367, 226] on input at bounding box center [382, 229] width 184 height 28
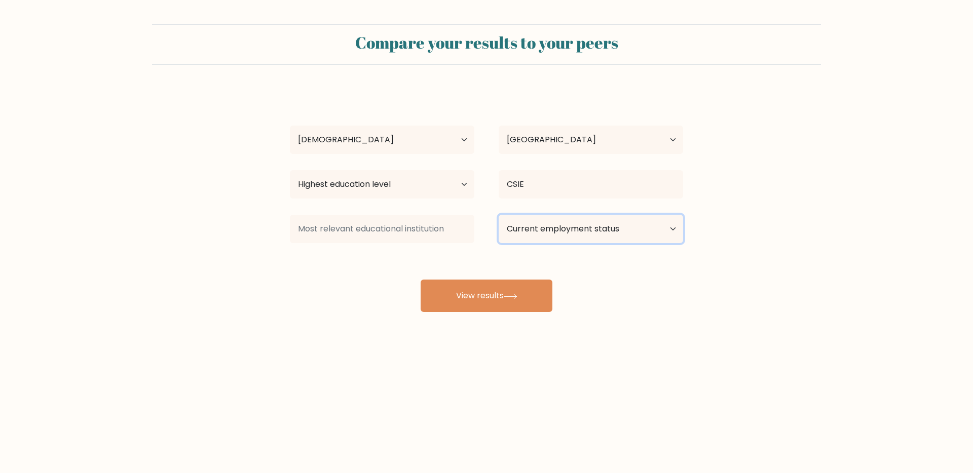
click at [567, 218] on select "Current employment status Employed Student Retired Other / prefer not to answer" at bounding box center [591, 229] width 184 height 28
select select "retired"
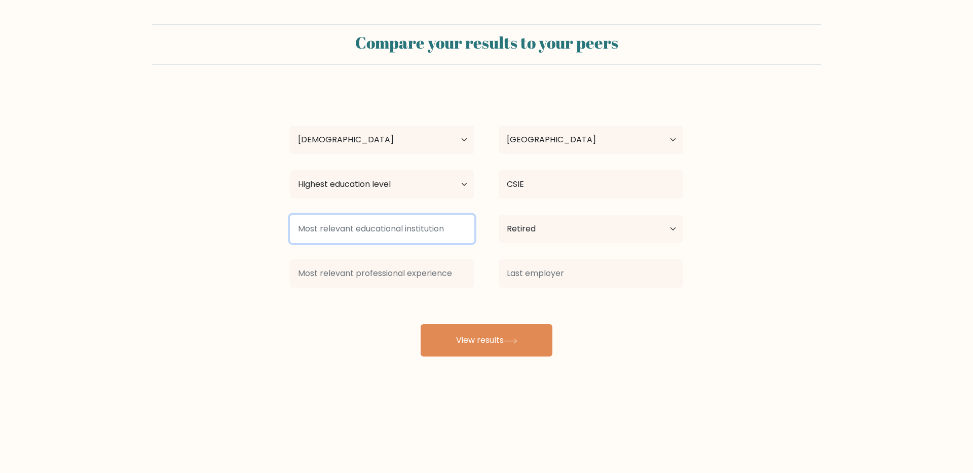
click at [383, 229] on input at bounding box center [382, 229] width 184 height 28
click at [251, 254] on form "Compare your results to your peers Alex Cheng Age Under 18 years old 18-24 year…" at bounding box center [486, 190] width 973 height 332
click at [355, 230] on input at bounding box center [382, 229] width 184 height 28
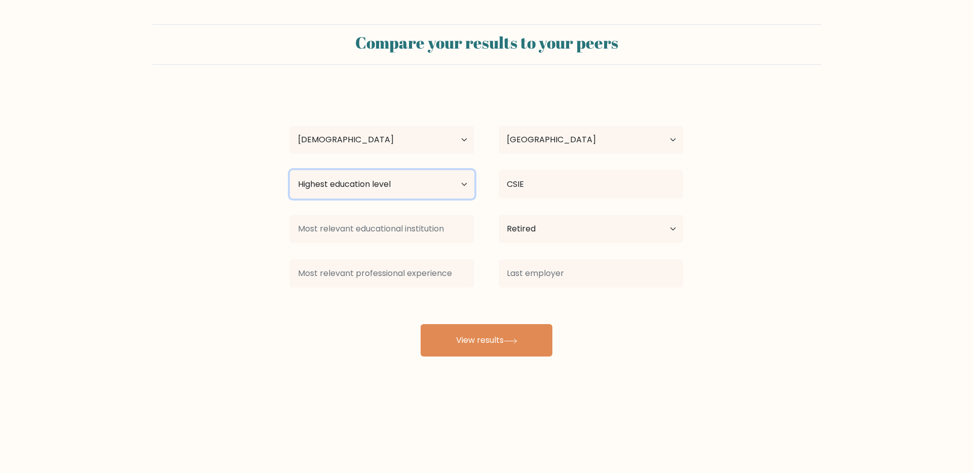
click at [355, 191] on select "Highest education level No schooling Primary Lower Secondary Upper Secondary Oc…" at bounding box center [382, 184] width 184 height 28
select select "bachelors_degree"
click at [328, 189] on select "Highest education level No schooling Primary Lower Secondary Upper Secondary Oc…" at bounding box center [382, 184] width 184 height 28
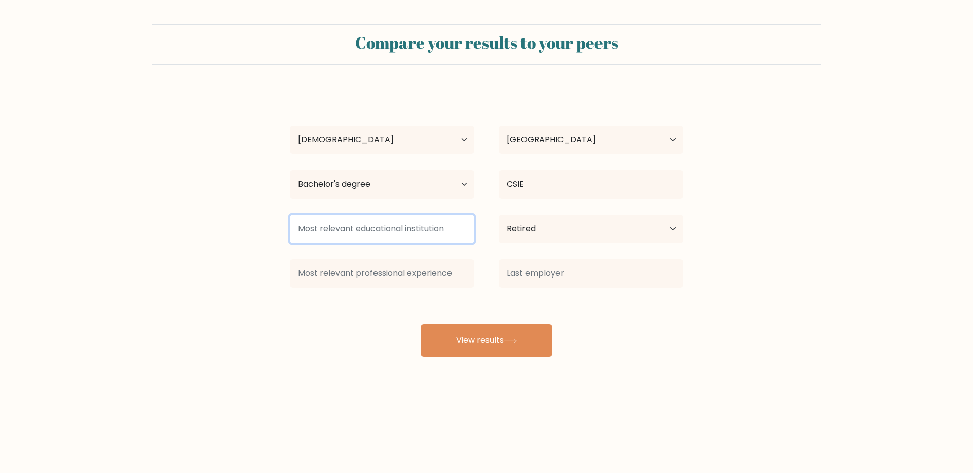
click at [331, 234] on input at bounding box center [382, 229] width 184 height 28
drag, startPoint x: 455, startPoint y: 229, endPoint x: 354, endPoint y: 230, distance: 100.4
click at [354, 230] on input at bounding box center [382, 229] width 184 height 28
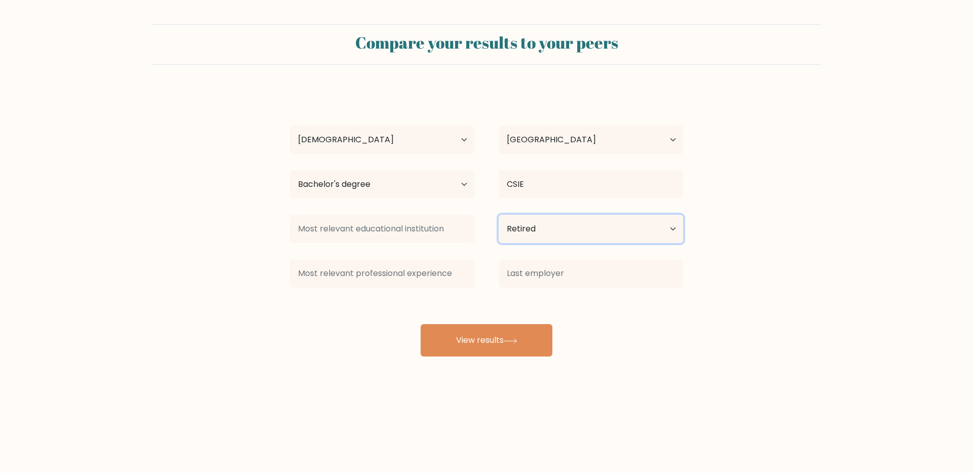
click at [541, 230] on select "Current employment status Employed Student Retired Other / prefer not to answer" at bounding box center [591, 229] width 184 height 28
select select "employed"
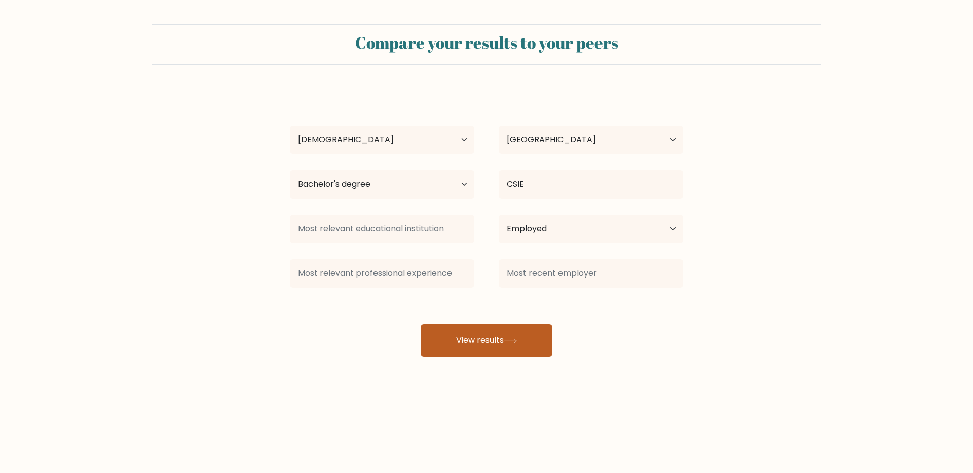
click at [469, 340] on button "View results" at bounding box center [487, 340] width 132 height 32
click at [194, 310] on form "Compare your results to your peers Alex Cheng Age Under 18 years old 18-24 year…" at bounding box center [486, 190] width 973 height 332
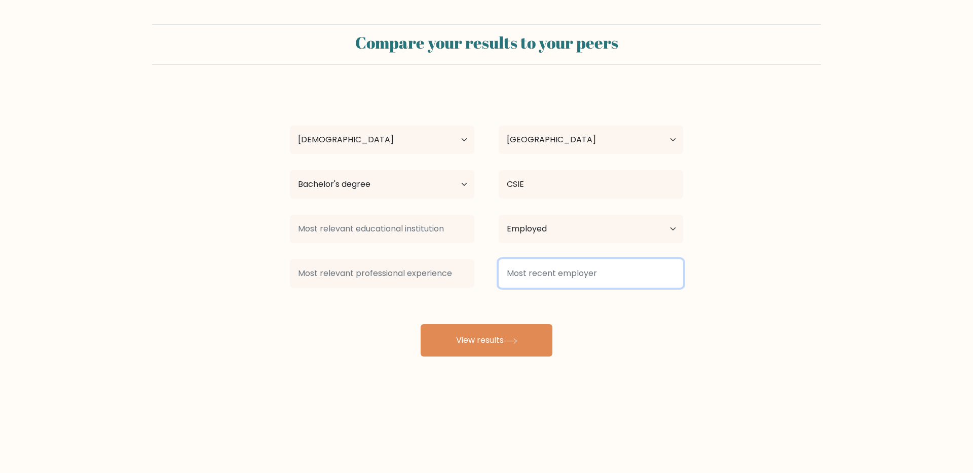
click at [547, 278] on input at bounding box center [591, 274] width 184 height 28
type input "Ａ"
type input "AKIMIA"
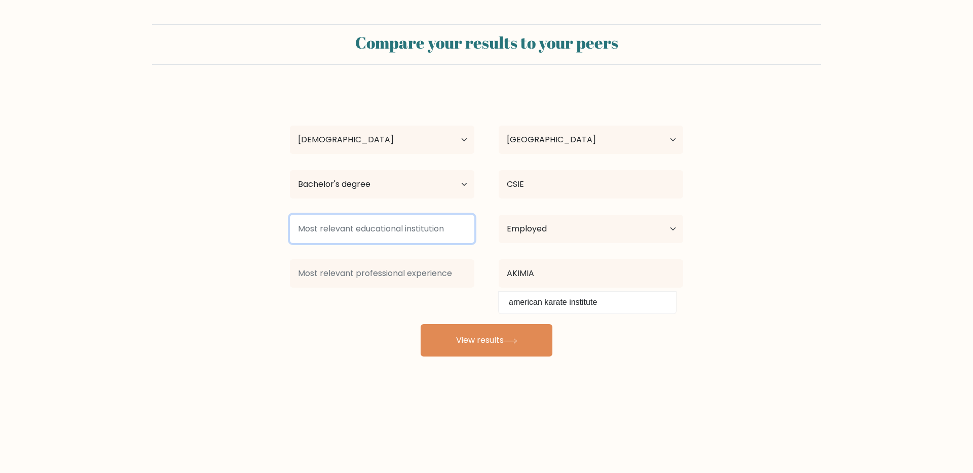
click at [380, 229] on input at bounding box center [382, 229] width 184 height 28
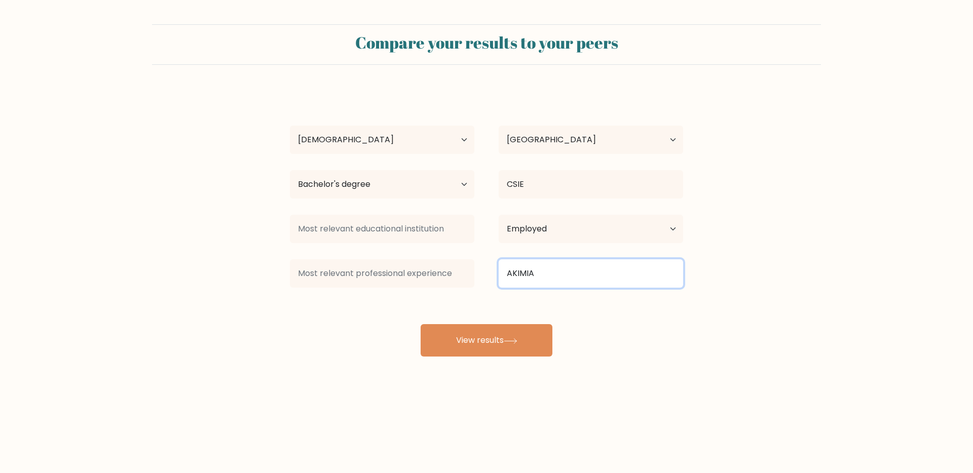
drag, startPoint x: 549, startPoint y: 277, endPoint x: 424, endPoint y: 263, distance: 126.0
click at [424, 263] on div "AKIMIA american karate institute" at bounding box center [487, 273] width 418 height 36
click at [532, 274] on input at bounding box center [591, 274] width 184 height 28
type input "Ａ"
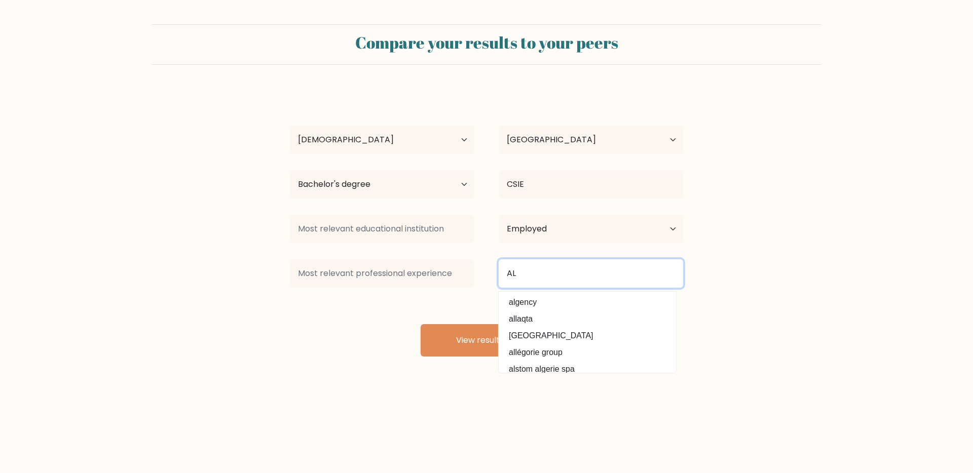
type input "A"
type input "AKIMIA"
drag, startPoint x: 549, startPoint y: 274, endPoint x: 439, endPoint y: 251, distance: 111.9
click at [439, 251] on div "Alex Cheng Age Under 18 years old 18-24 years old 25-34 years old 35-44 years o…" at bounding box center [486, 223] width 405 height 268
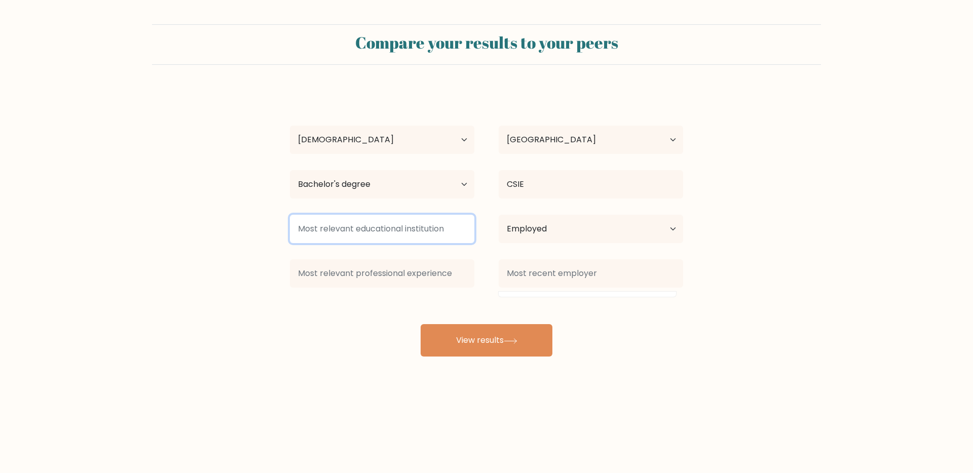
click at [418, 232] on input at bounding box center [382, 229] width 184 height 28
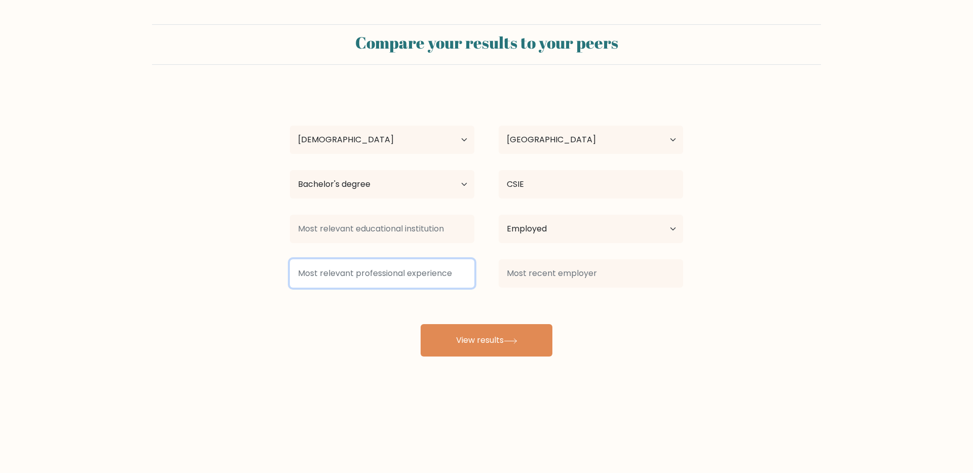
click at [390, 274] on input at bounding box center [382, 274] width 184 height 28
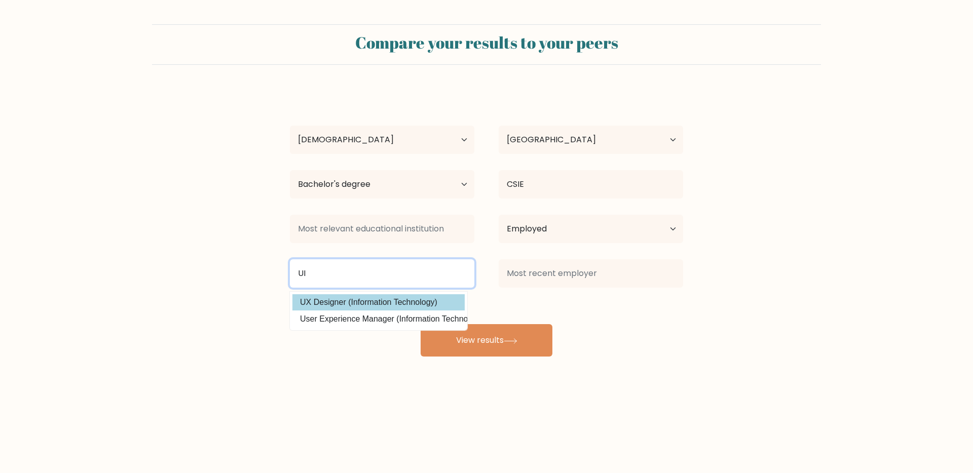
type input "U"
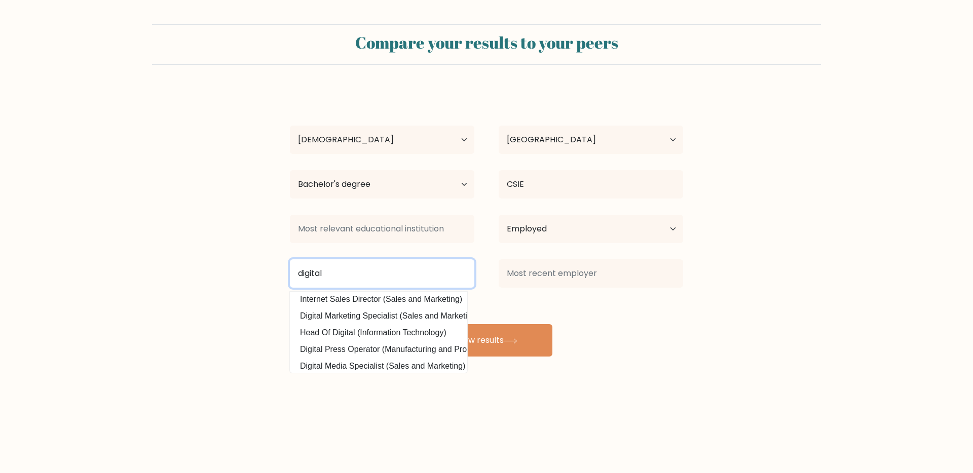
scroll to position [91, 0]
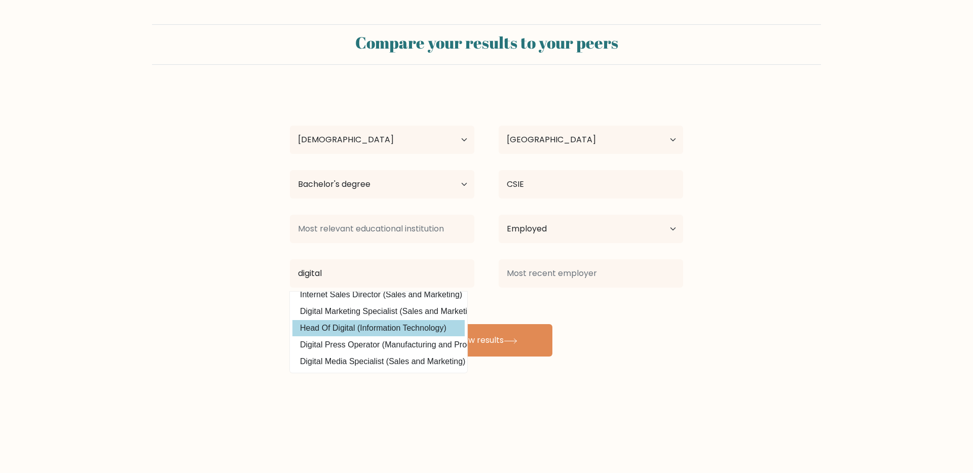
click at [391, 329] on option "Head Of Digital (Information Technology)" at bounding box center [378, 328] width 172 height 16
type input "Head Of Digital"
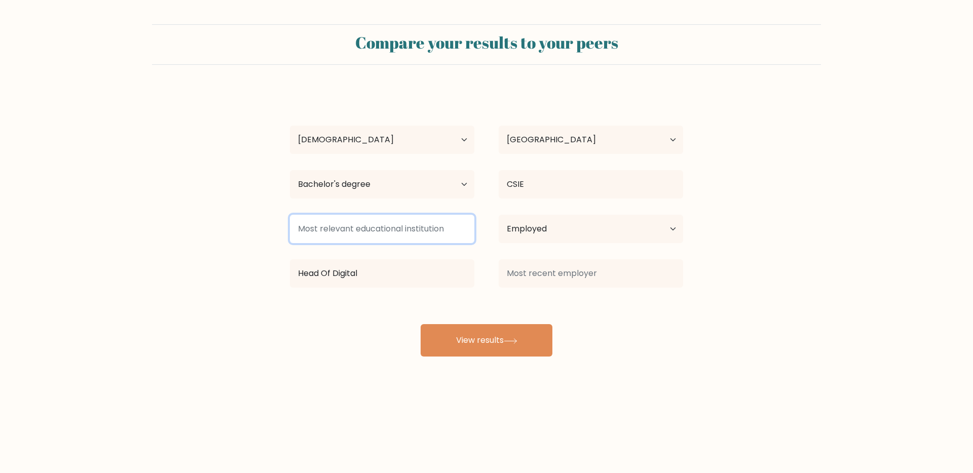
click at [366, 221] on input at bounding box center [382, 229] width 184 height 28
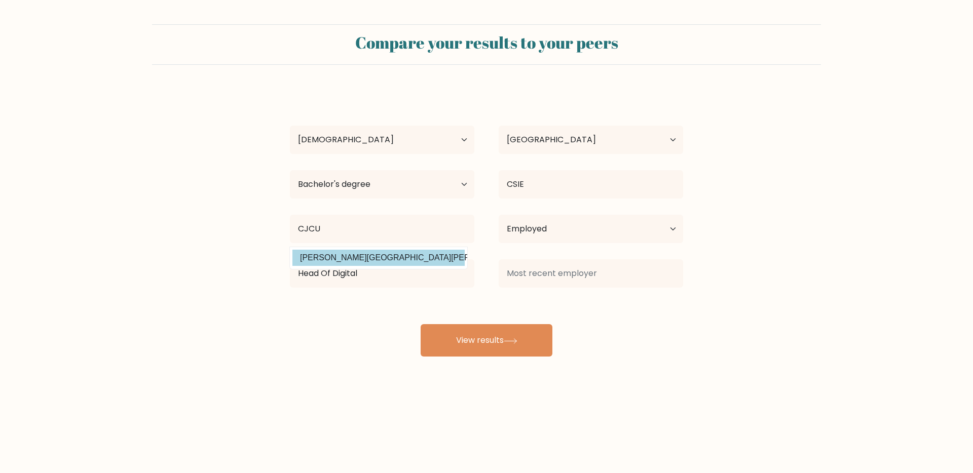
click at [376, 261] on option "Chang Jung Christian University (Taiwan)" at bounding box center [378, 258] width 172 height 16
type input "Chang Jung Christian University"
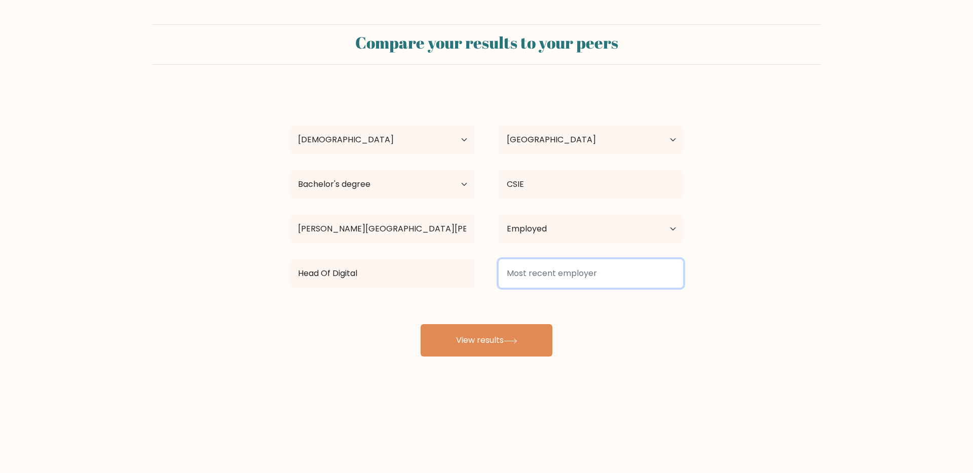
click at [568, 286] on input at bounding box center [591, 274] width 184 height 28
click at [575, 272] on input at bounding box center [591, 274] width 184 height 28
paste input "拓金造物Xtrans"
drag, startPoint x: 602, startPoint y: 277, endPoint x: 544, endPoint y: 276, distance: 57.8
click at [544, 276] on input "拓金造物Xtrans" at bounding box center [591, 274] width 184 height 28
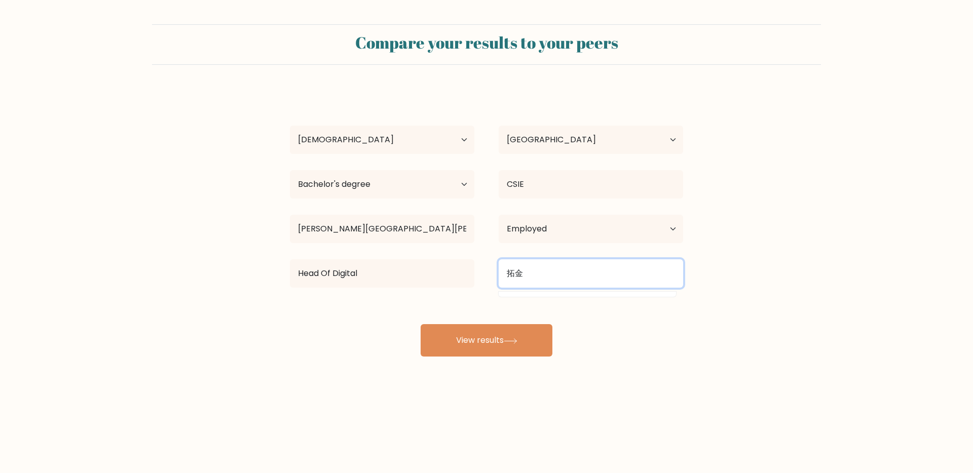
type input "拓"
type input "ㄌ"
type input "x"
paste input "拓金造物Xtrans"
drag, startPoint x: 540, startPoint y: 269, endPoint x: 491, endPoint y: 268, distance: 49.2
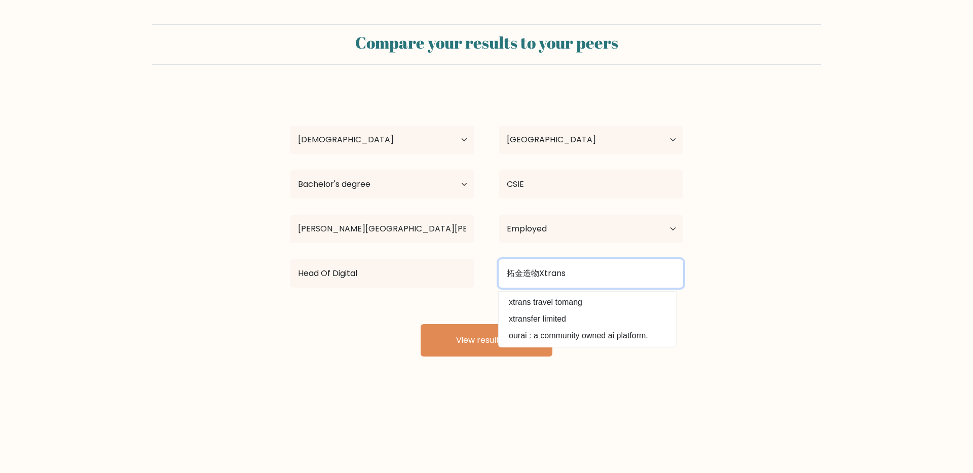
click at [493, 269] on div "拓金造物Xtrans xtrans travel tomang xtransfer limited ourai : a community owned ai …" at bounding box center [591, 273] width 209 height 36
click at [588, 276] on input "Xtrans" at bounding box center [591, 274] width 184 height 28
type input "X"
paste input "XTRANS CREATIVE INC"
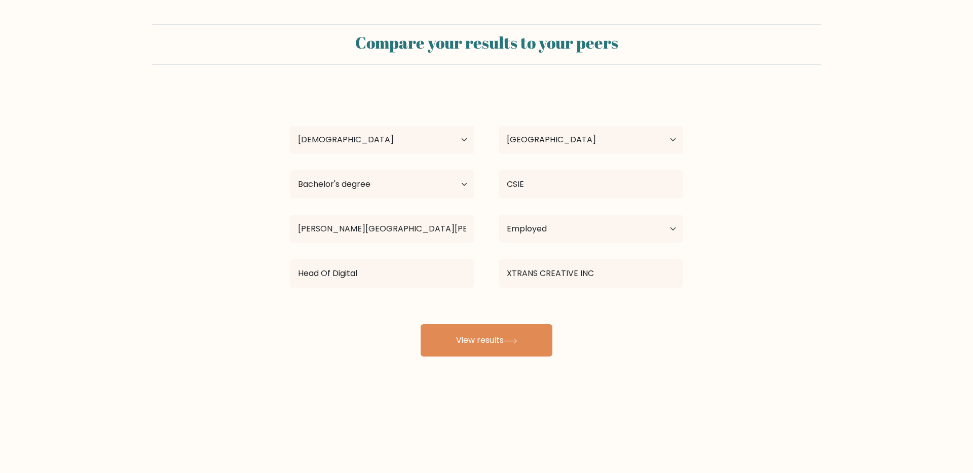
type input "ourai : a community owned ai platform."
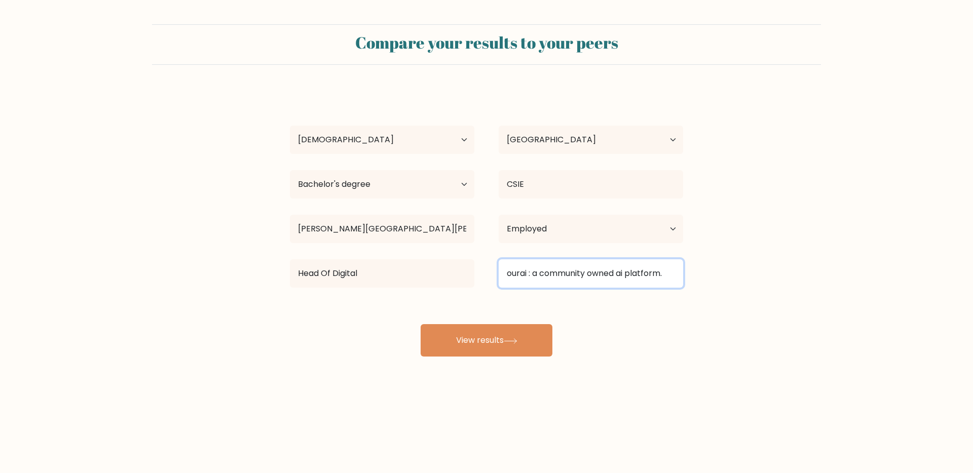
drag, startPoint x: 623, startPoint y: 271, endPoint x: 476, endPoint y: 271, distance: 147.0
click at [476, 271] on div "Head Of Digital ourai : a community owned ai platform." at bounding box center [487, 273] width 418 height 36
paste input "XTRANS CREATIVE INC"
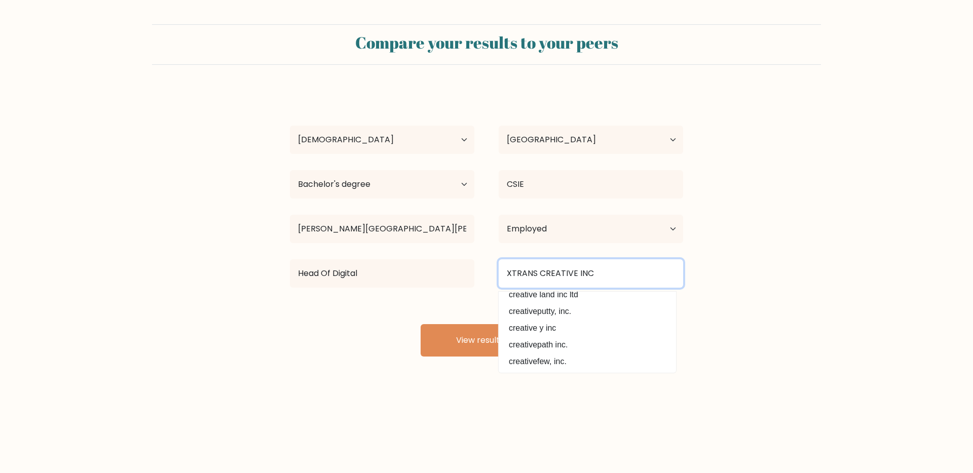
type input "XTRANS CREATIVE INC"
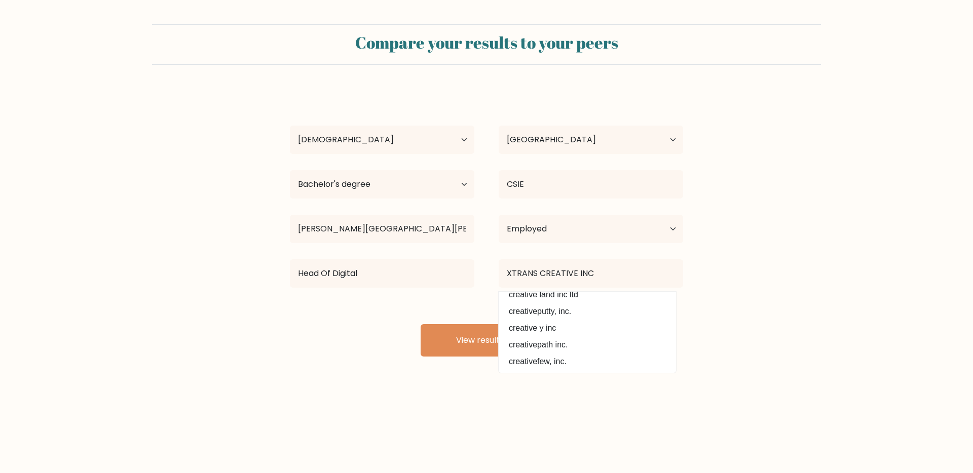
click at [781, 321] on form "Compare your results to your peers Alex Cheng Age Under 18 years old 18-24 year…" at bounding box center [486, 190] width 973 height 332
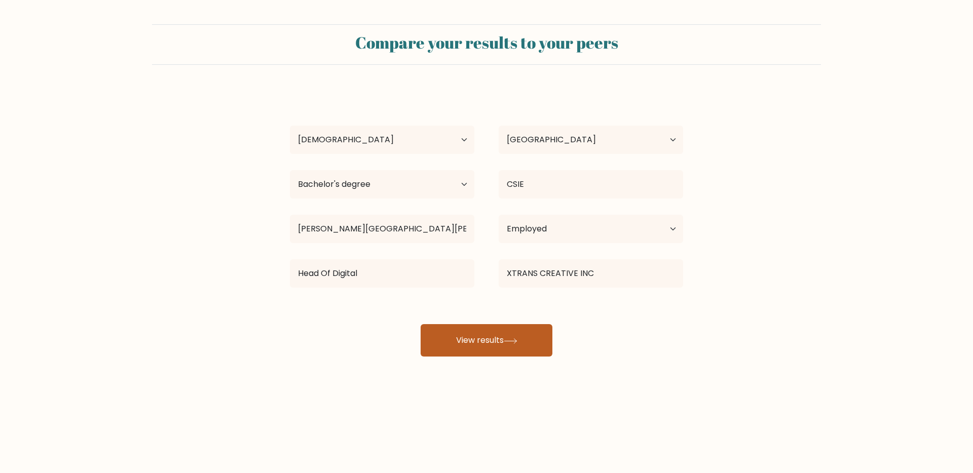
click at [493, 351] on button "View results" at bounding box center [487, 340] width 132 height 32
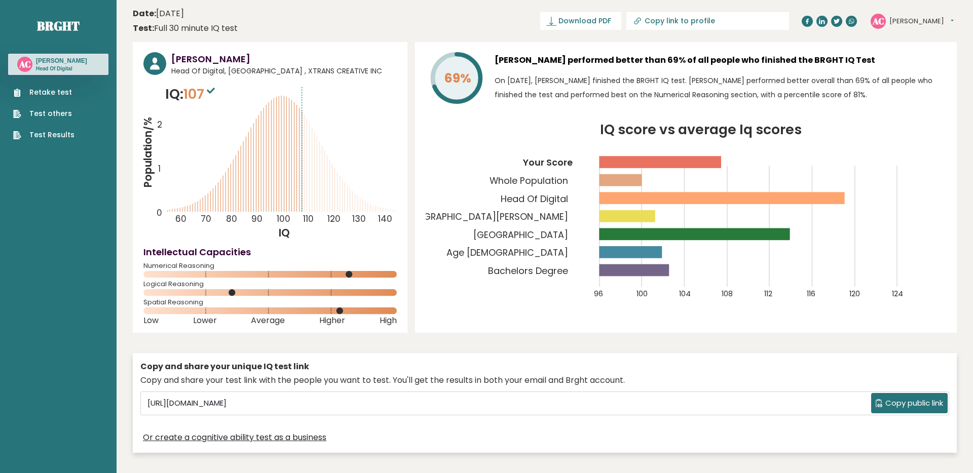
click at [214, 91] on icon at bounding box center [211, 91] width 8 height 6
click at [56, 134] on link "Test Results" at bounding box center [43, 135] width 61 height 11
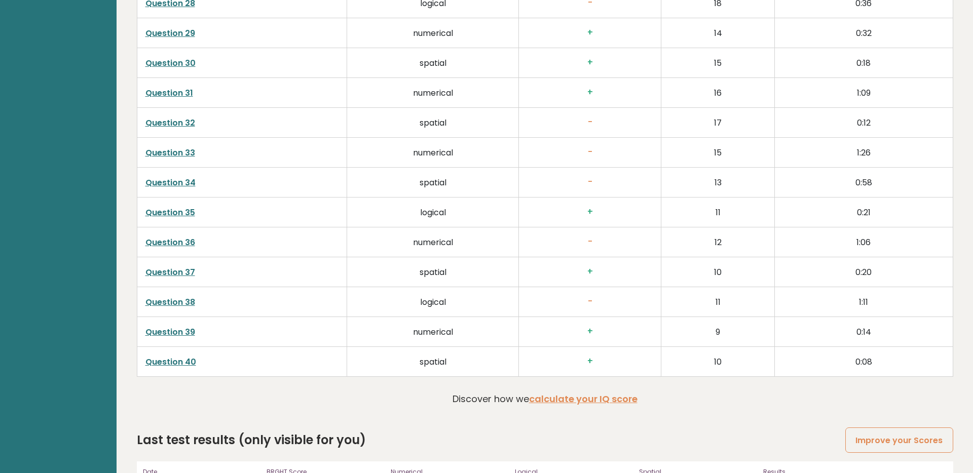
scroll to position [2609, 0]
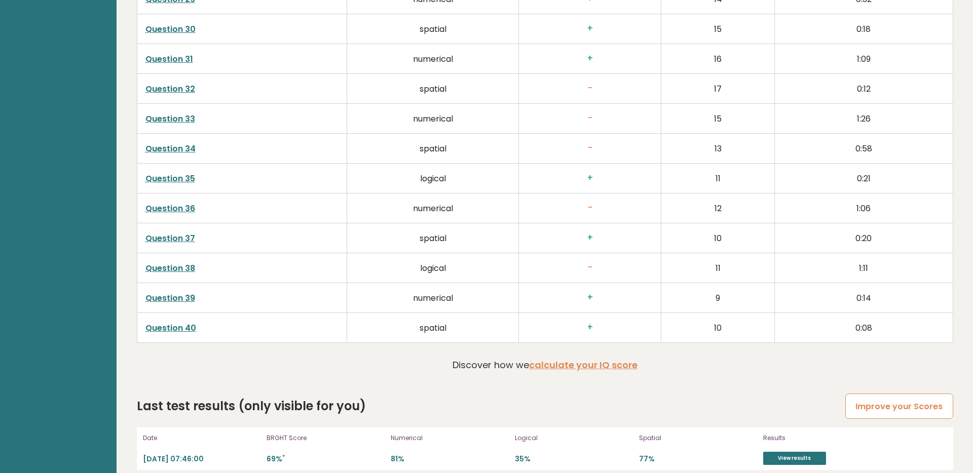
click at [864, 394] on link "Improve your Scores" at bounding box center [898, 407] width 107 height 26
click at [869, 394] on link "Improve your Scores" at bounding box center [898, 407] width 107 height 26
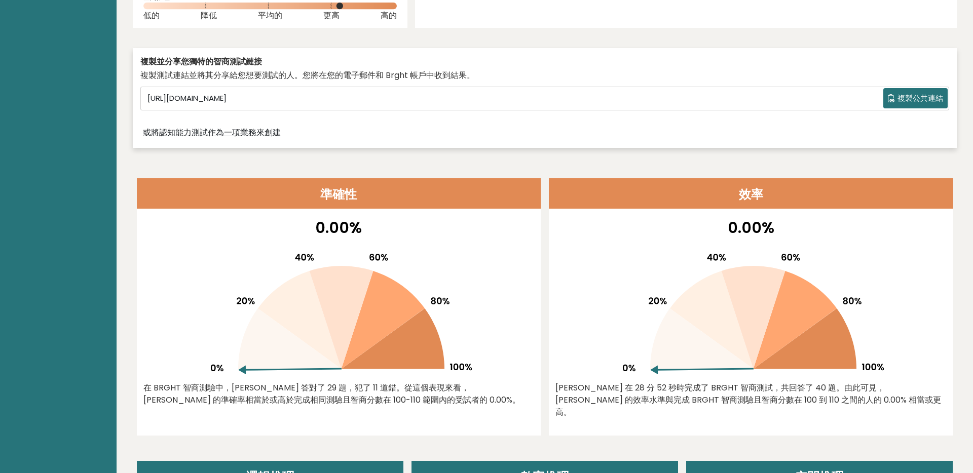
scroll to position [327, 0]
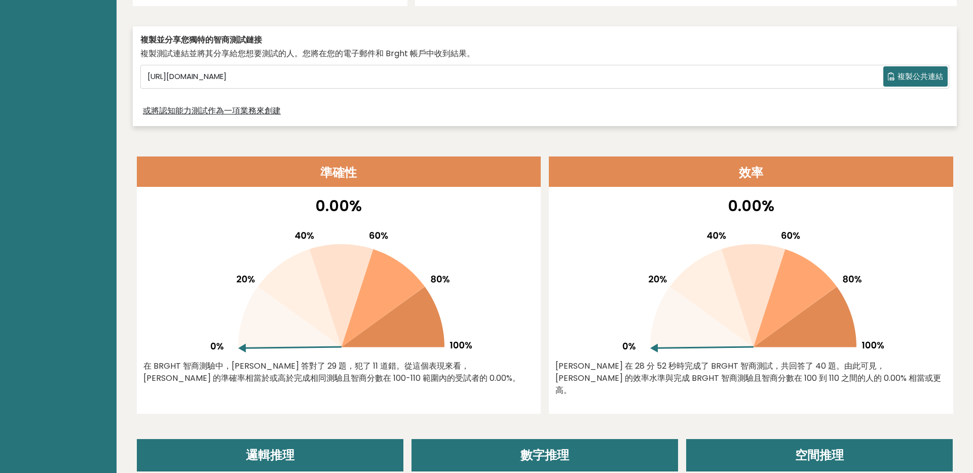
click at [396, 340] on icon at bounding box center [392, 317] width 103 height 61
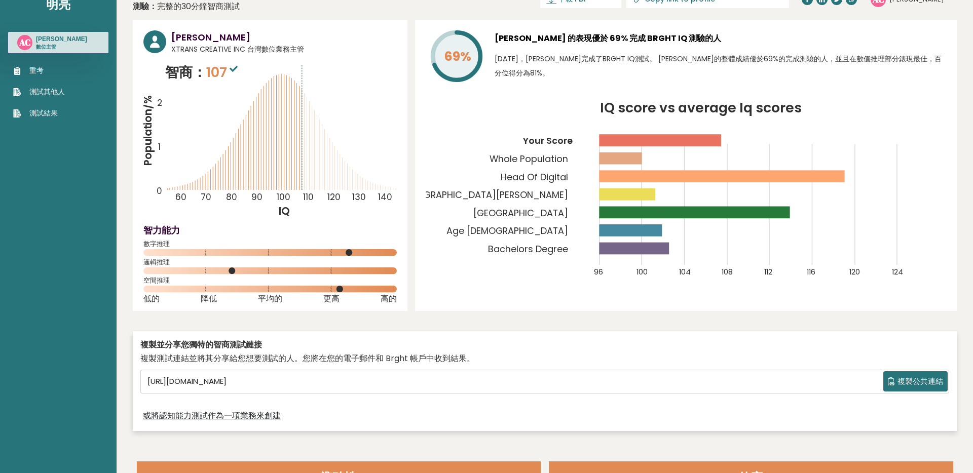
scroll to position [17, 0]
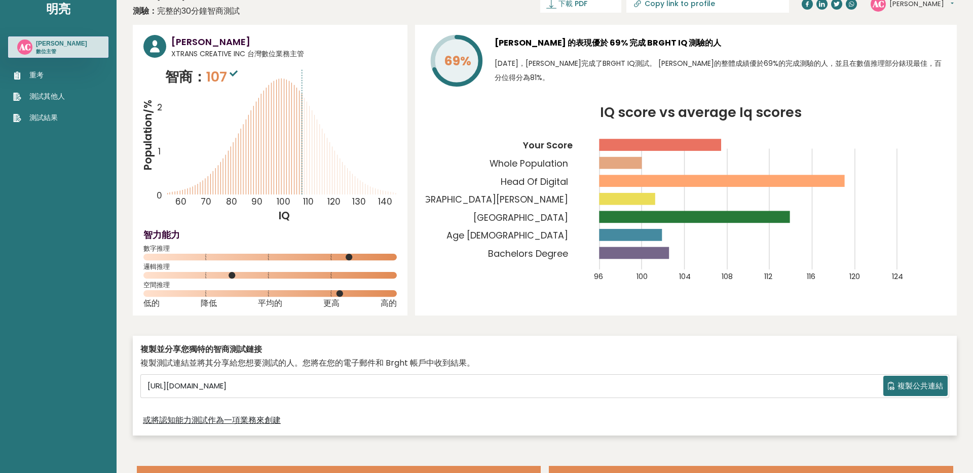
click at [557, 294] on div "69% Alex Cheng 的表現優於 69% 完成 BRGHT IQ 測驗的人 2025年8月10日，Alex Cheng完成了BRGHT IQ測試。 A…" at bounding box center [686, 170] width 542 height 291
